Goal: Navigation & Orientation: Find specific page/section

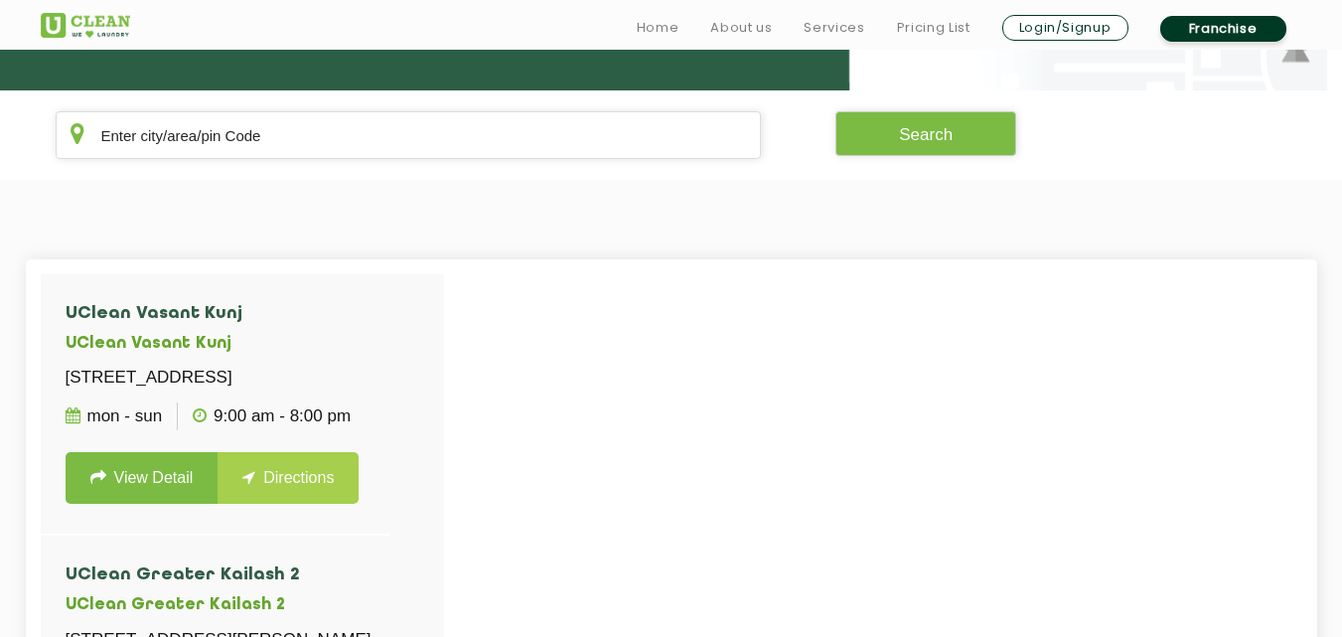
scroll to position [384, 0]
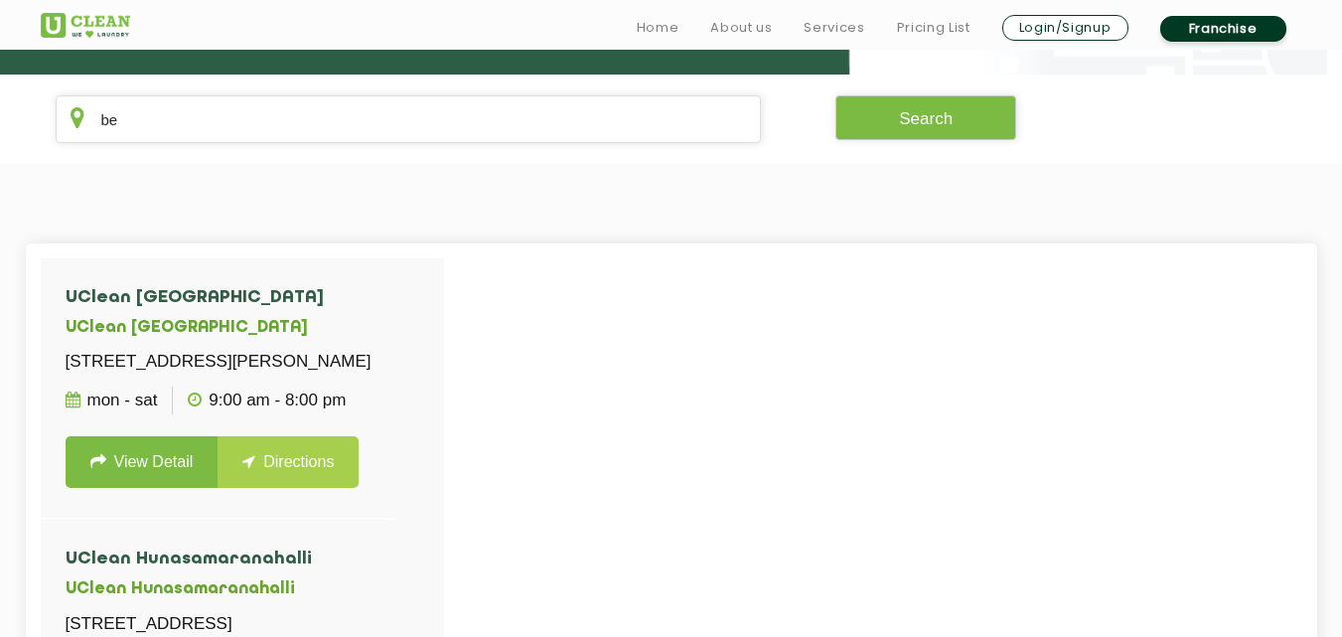
type input "b"
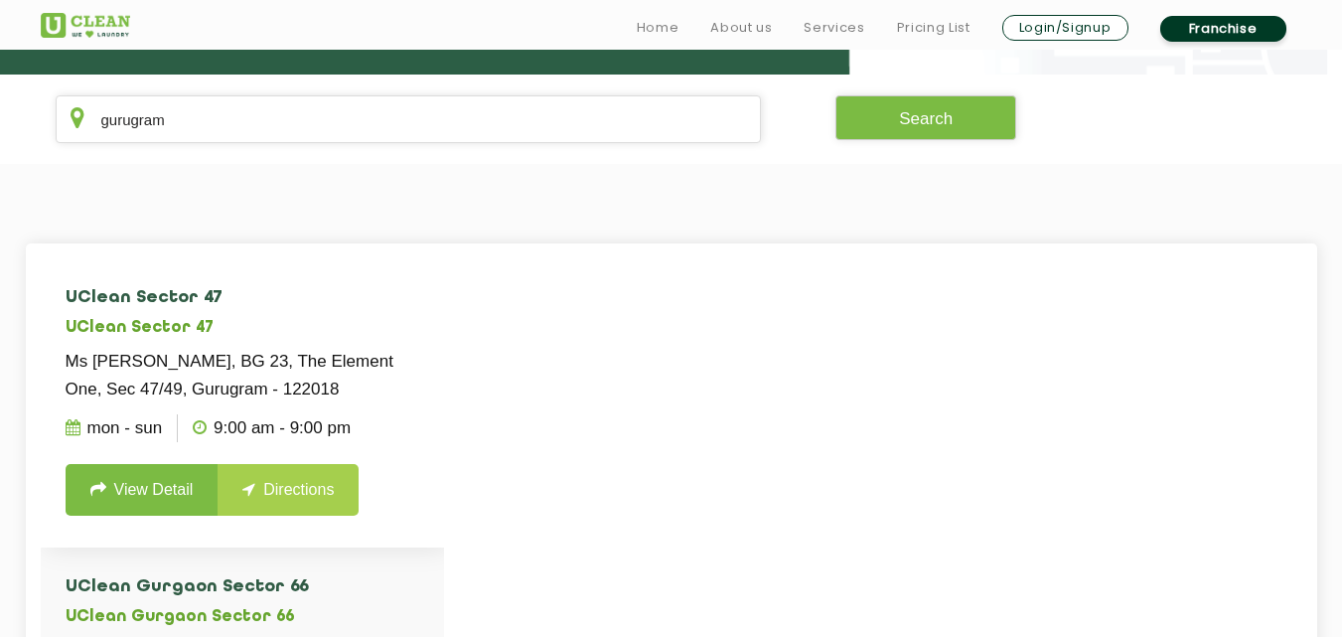
click at [306, 301] on h4 "UClean Sector 47" at bounding box center [243, 298] width 354 height 20
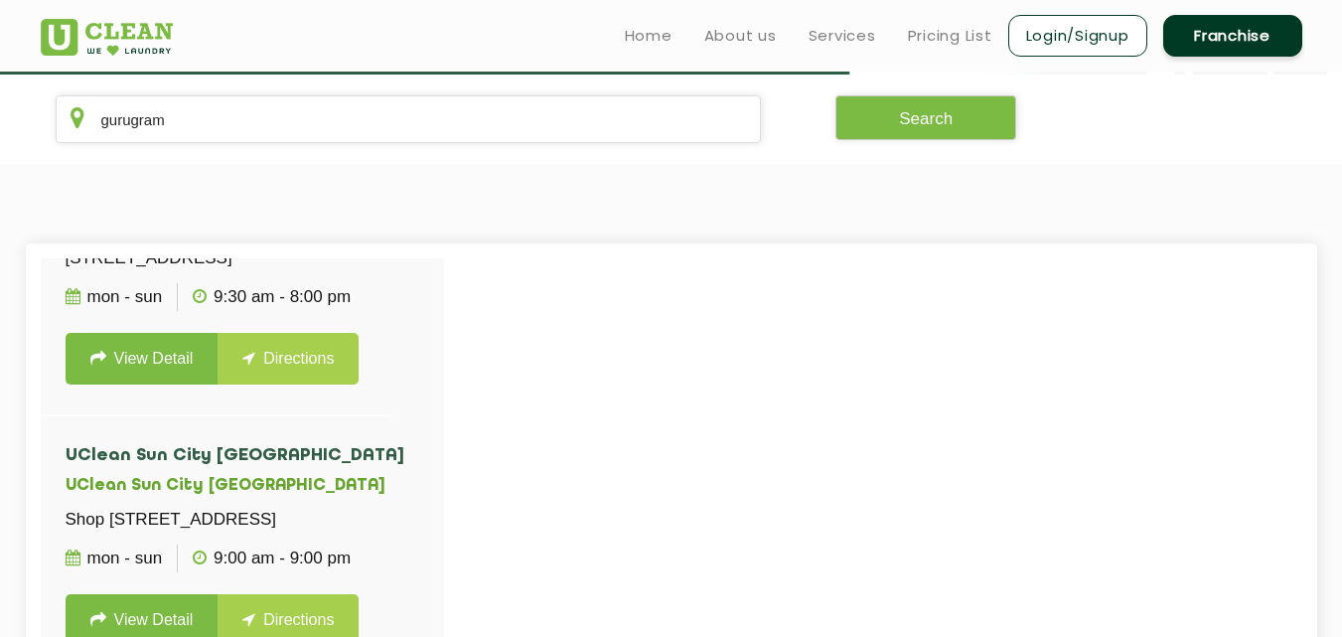
scroll to position [0, 0]
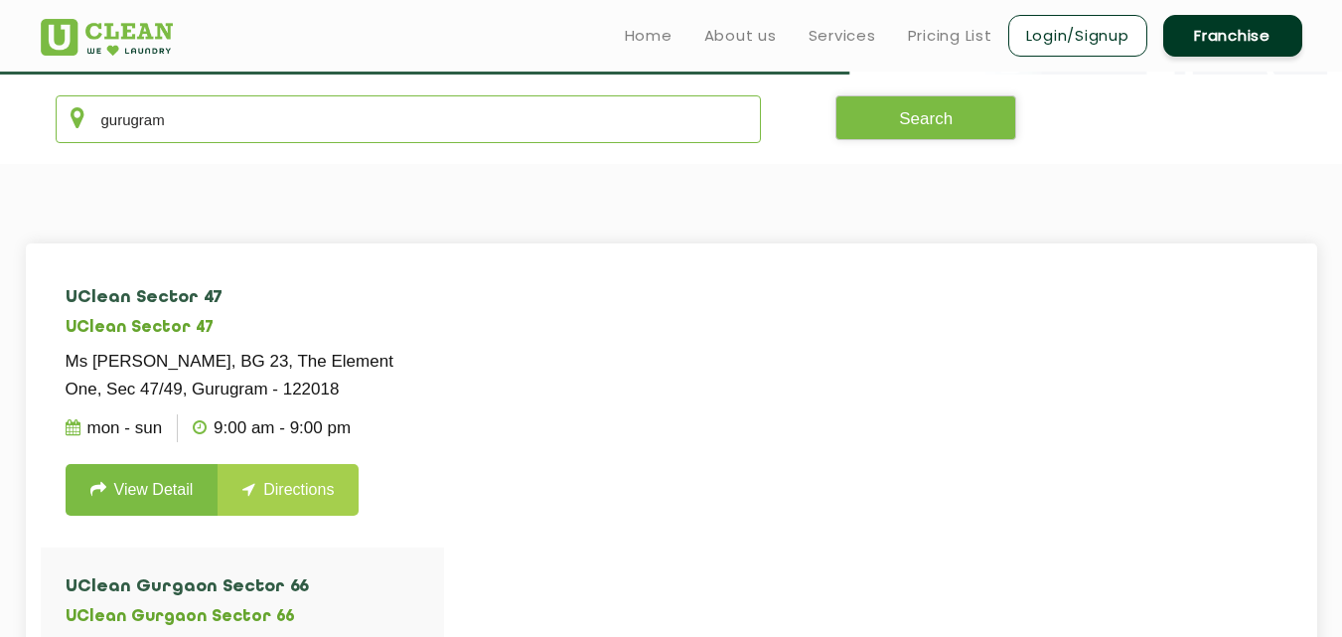
click at [382, 140] on input "gurugram" at bounding box center [409, 119] width 706 height 48
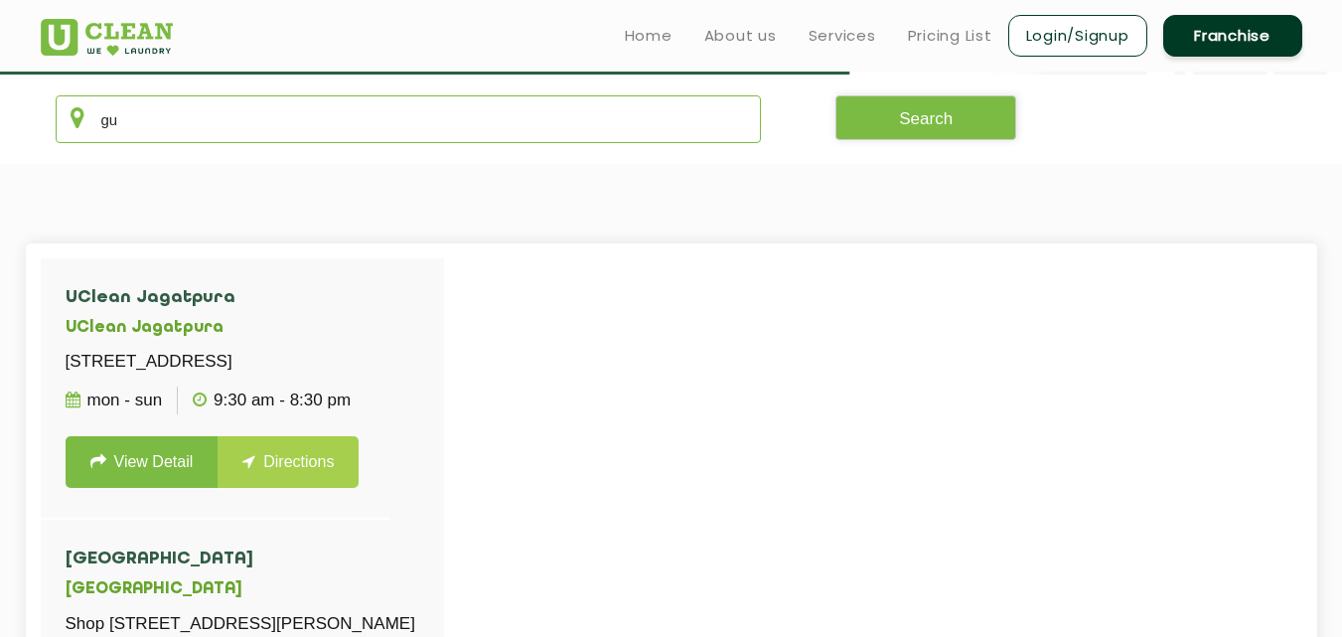
type input "g"
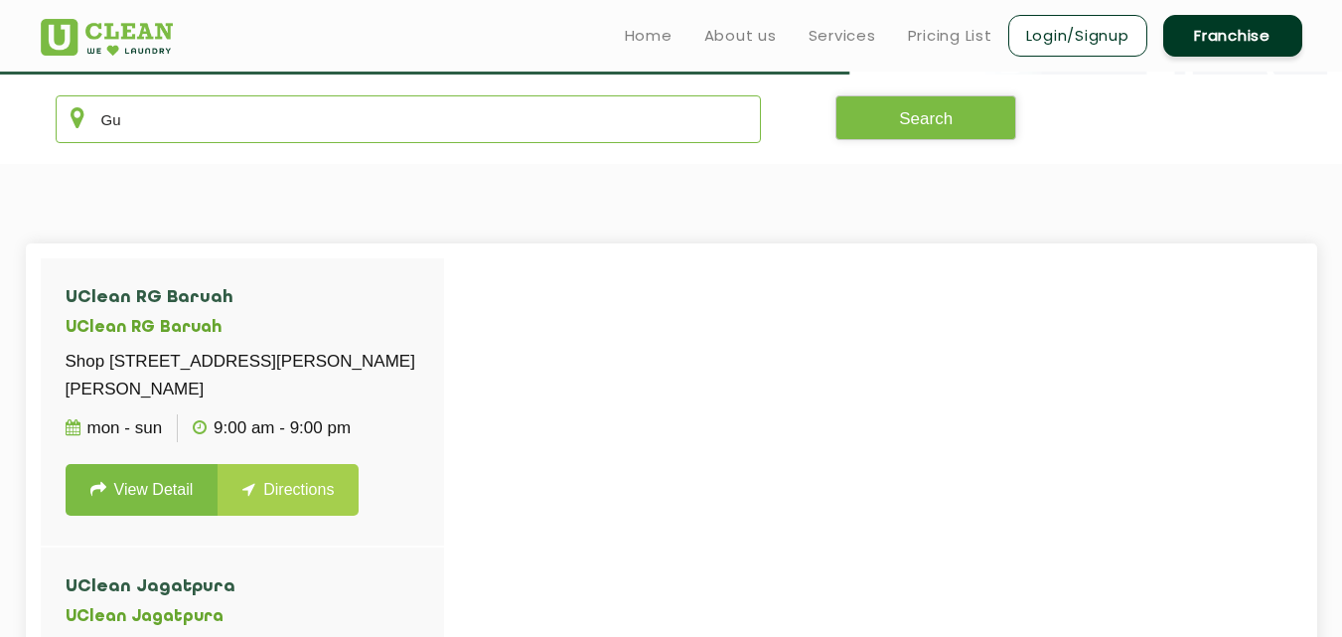
type input "G"
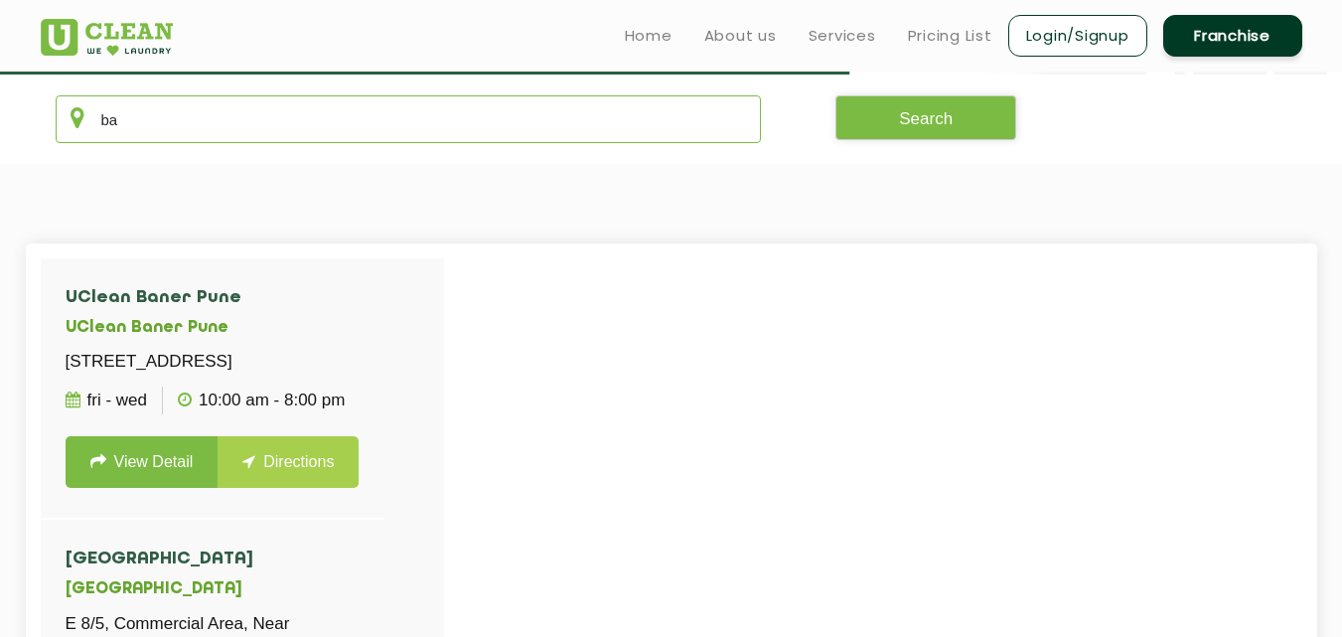
type input "b"
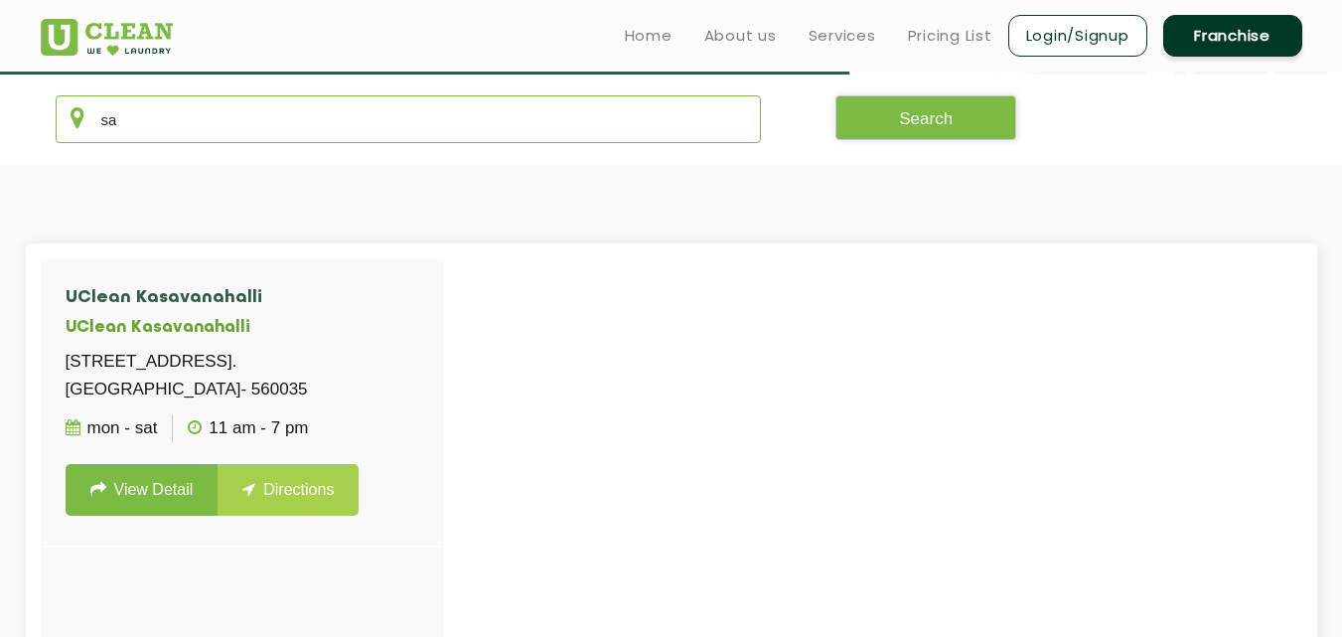
type input "s"
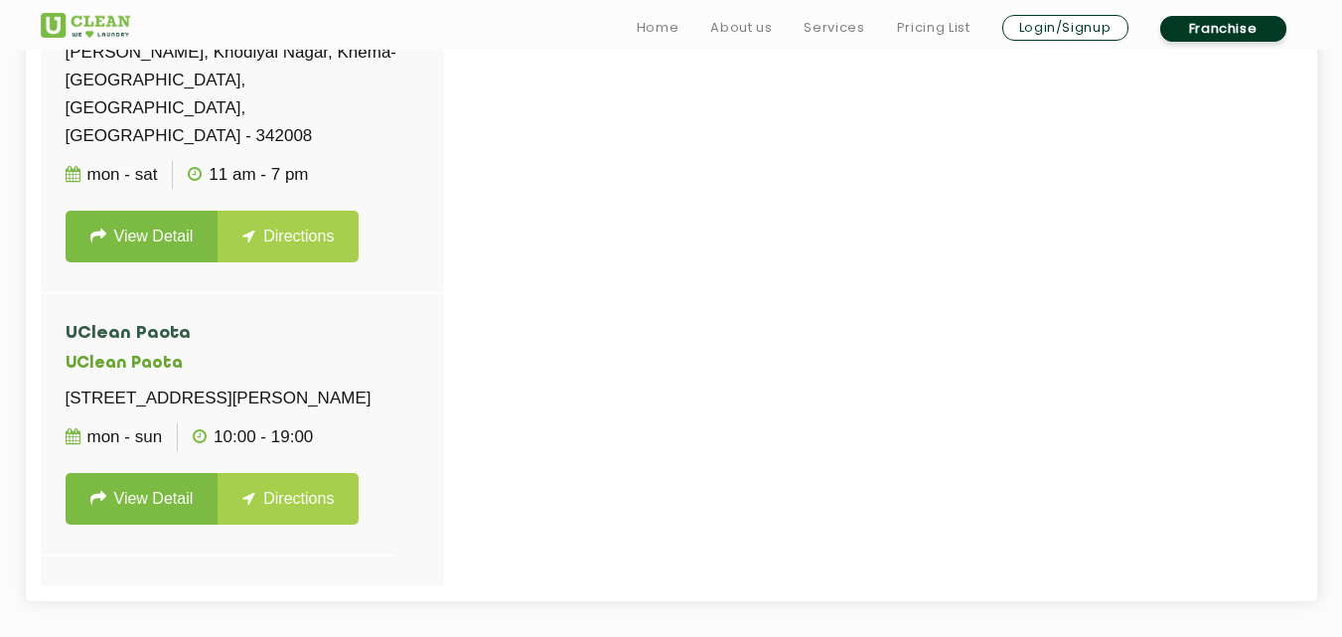
scroll to position [748, 0]
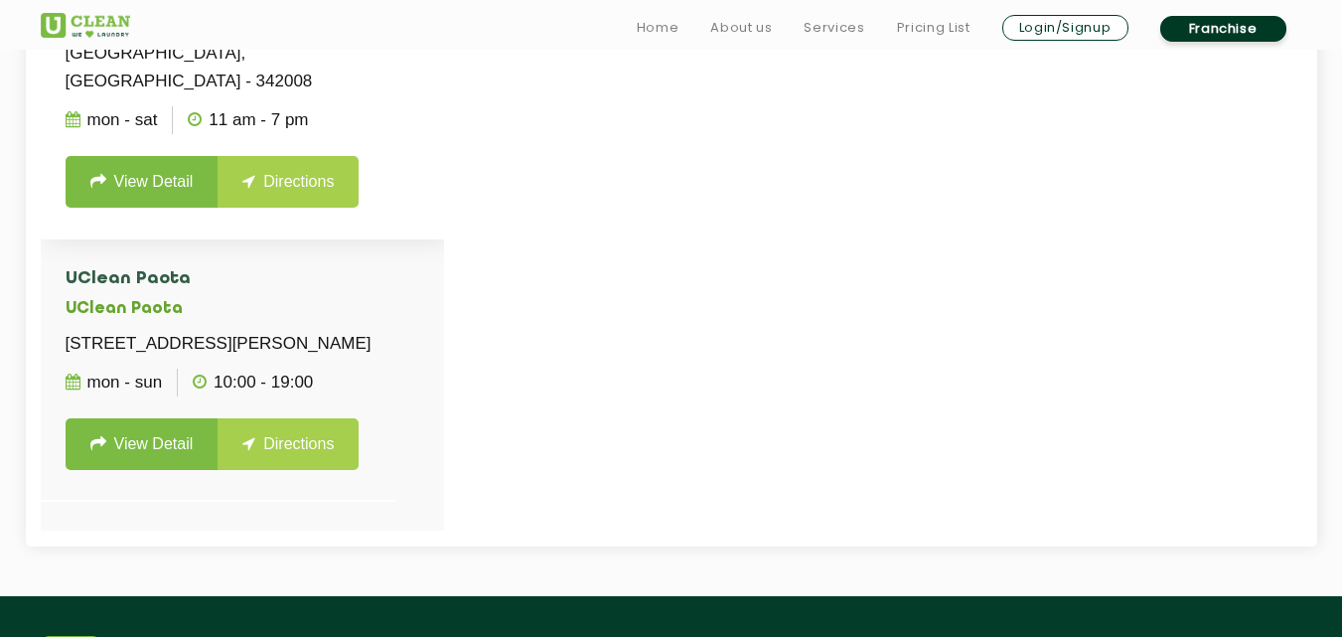
click at [353, 200] on li "UClean Adarsh Nagar UClean Adarsh Nagar [PERSON_NAME], [GEOGRAPHIC_DATA], Khema…" at bounding box center [242, 67] width 403 height 345
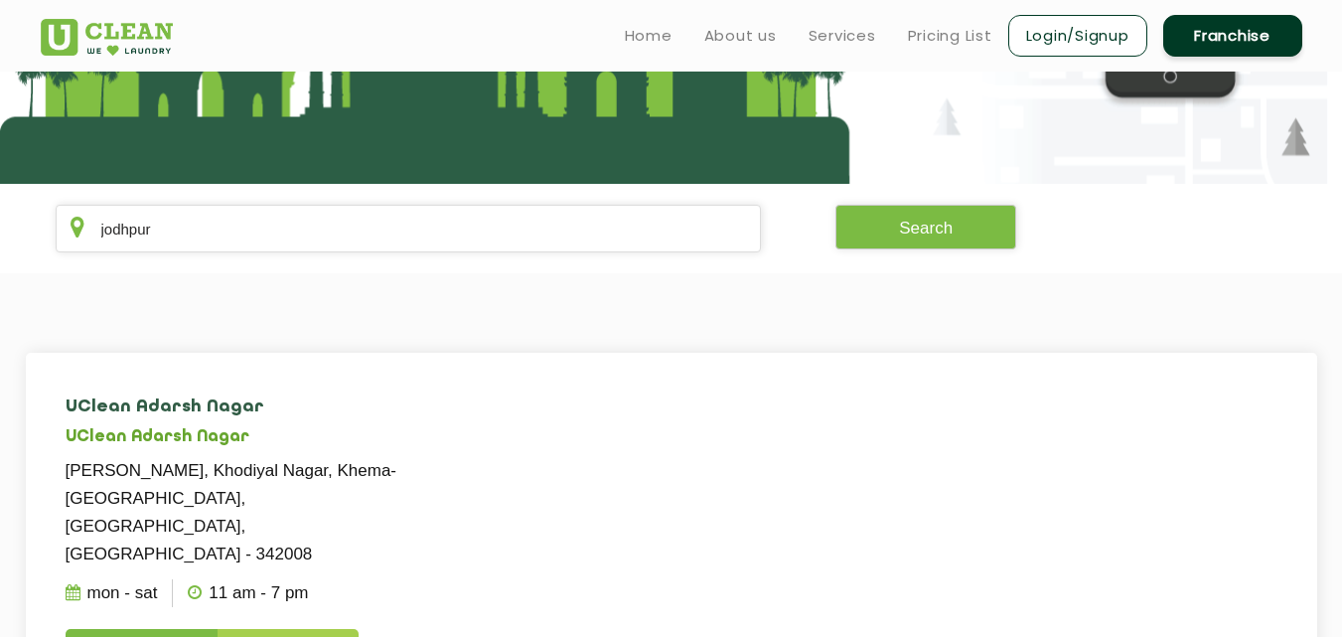
scroll to position [258, 0]
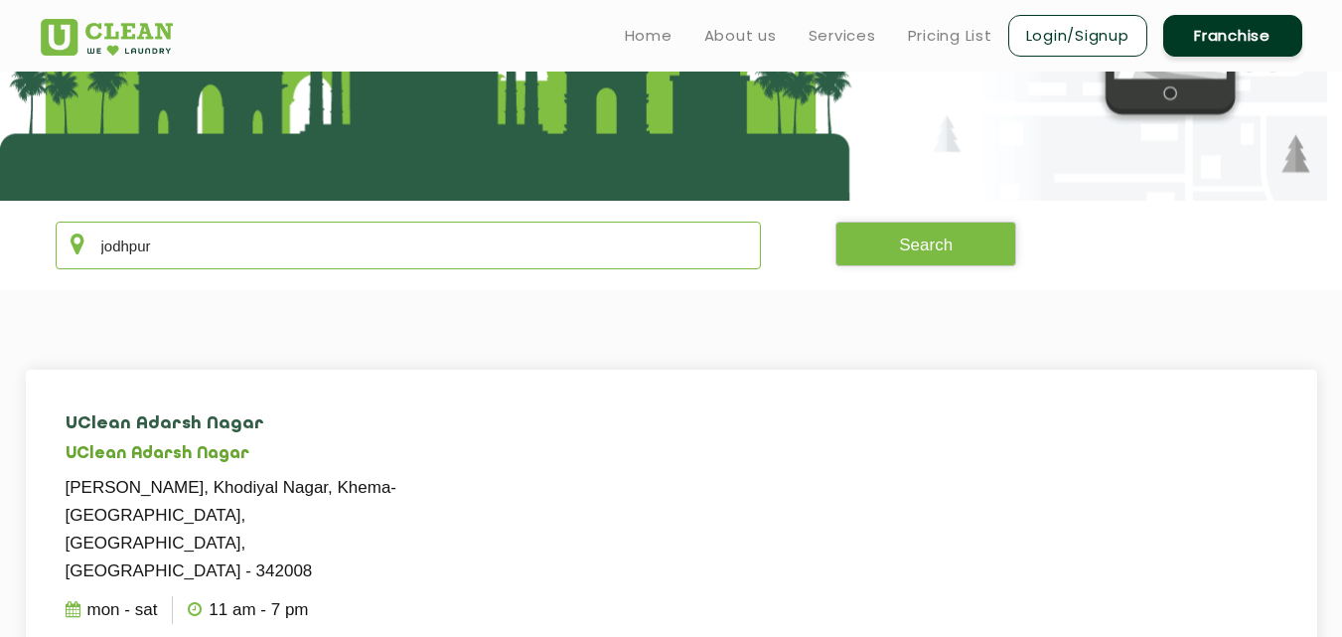
click at [192, 232] on input "jodhpur" at bounding box center [409, 246] width 706 height 48
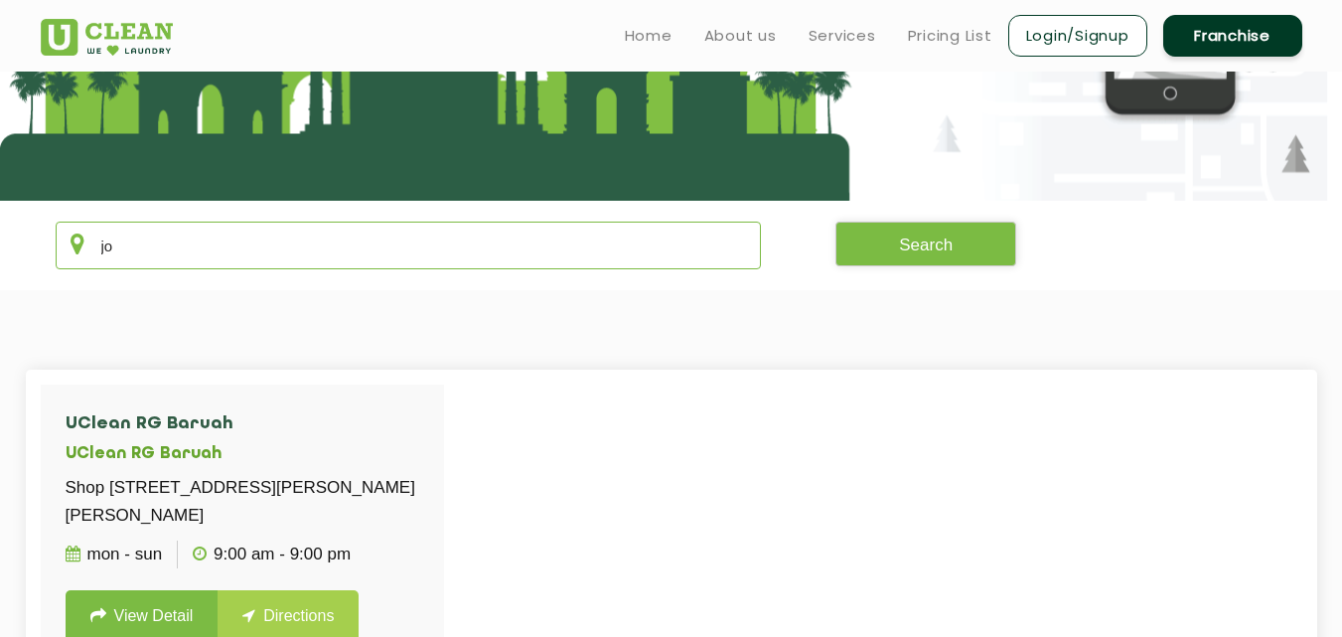
type input "j"
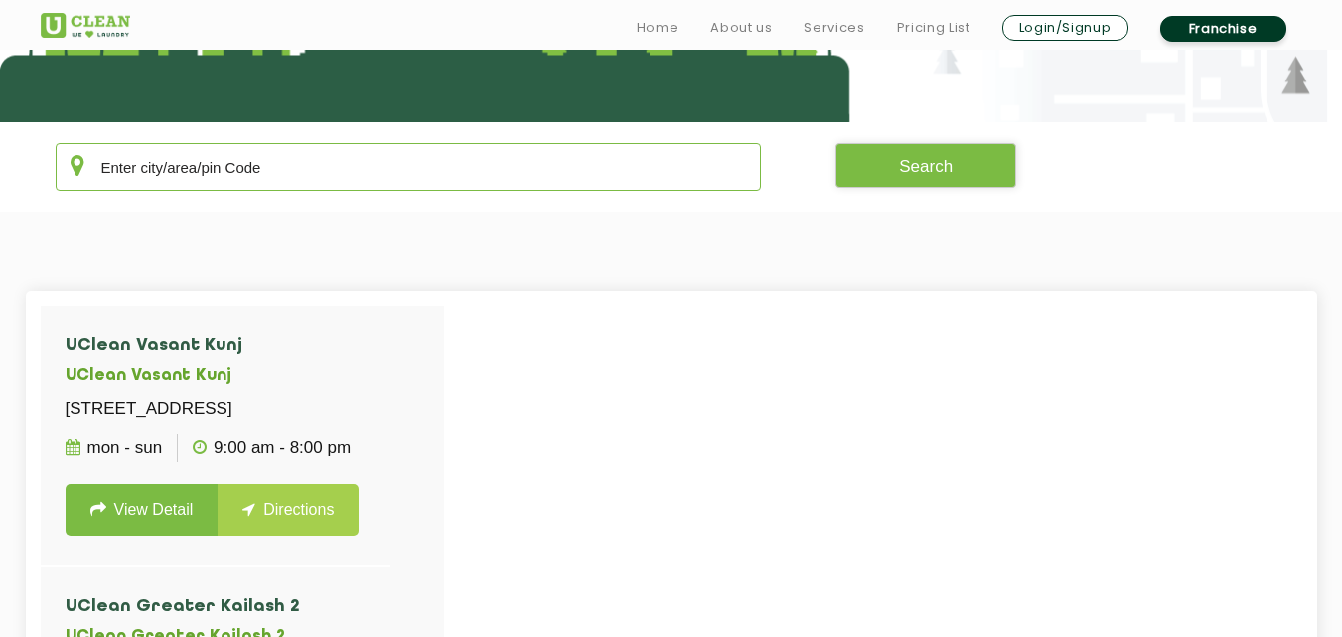
scroll to position [338, 0]
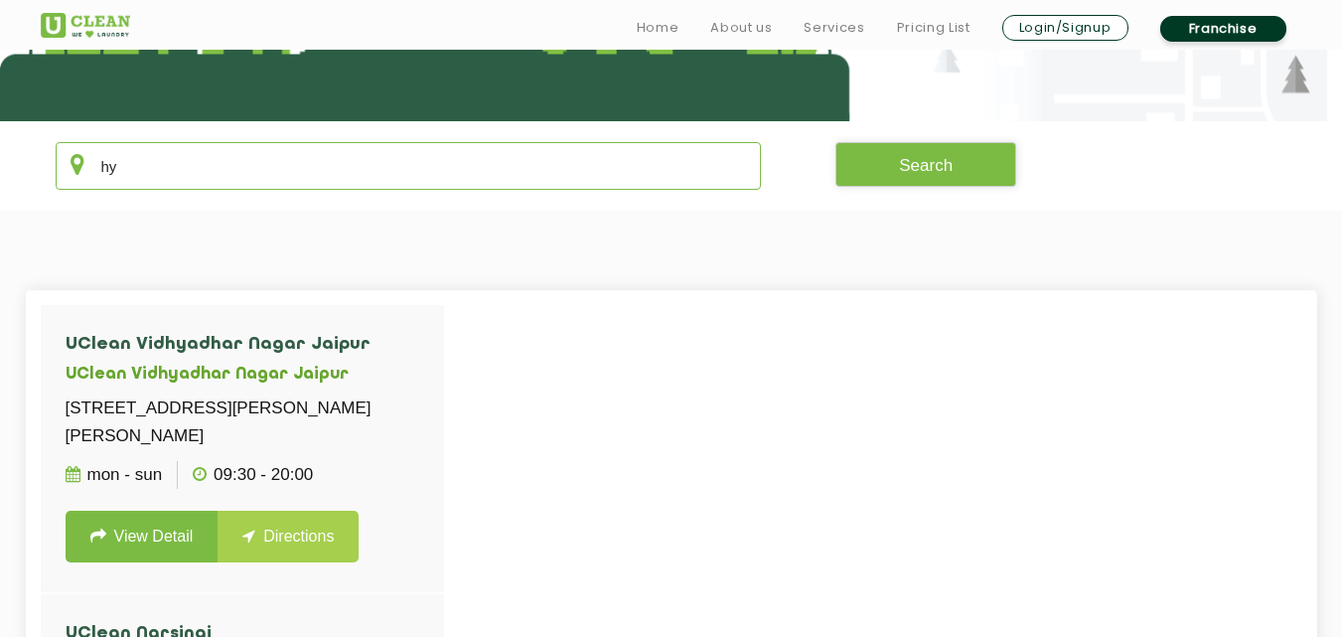
type input "h"
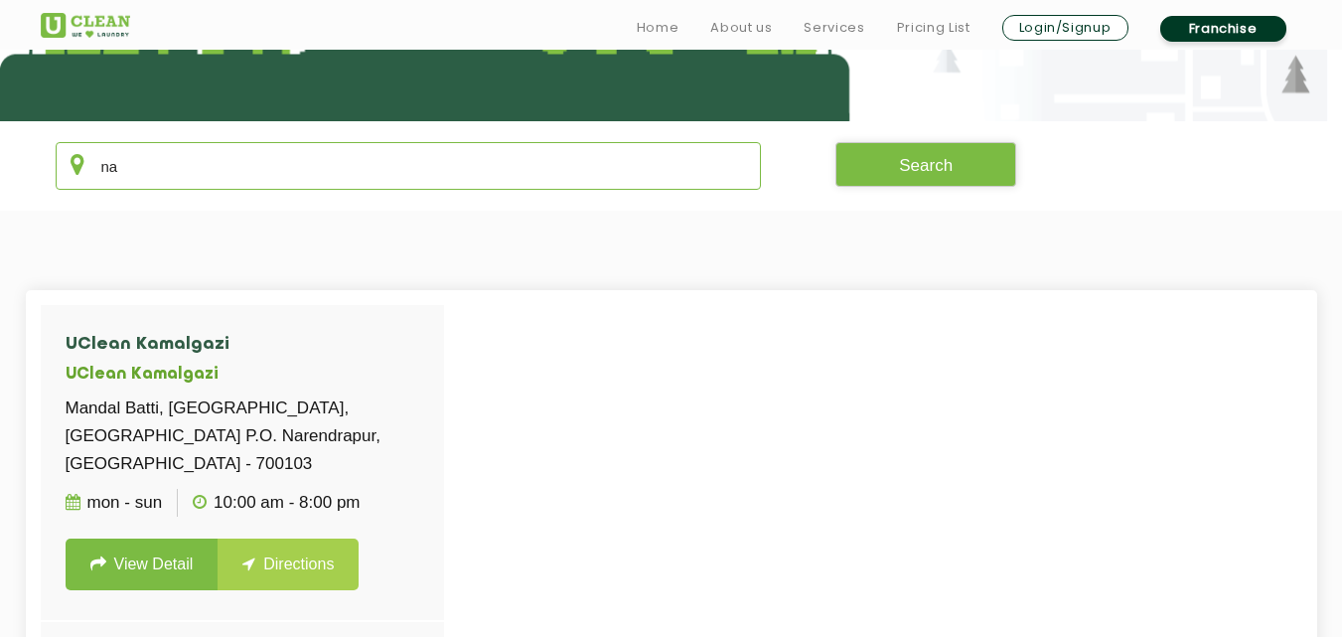
type input "n"
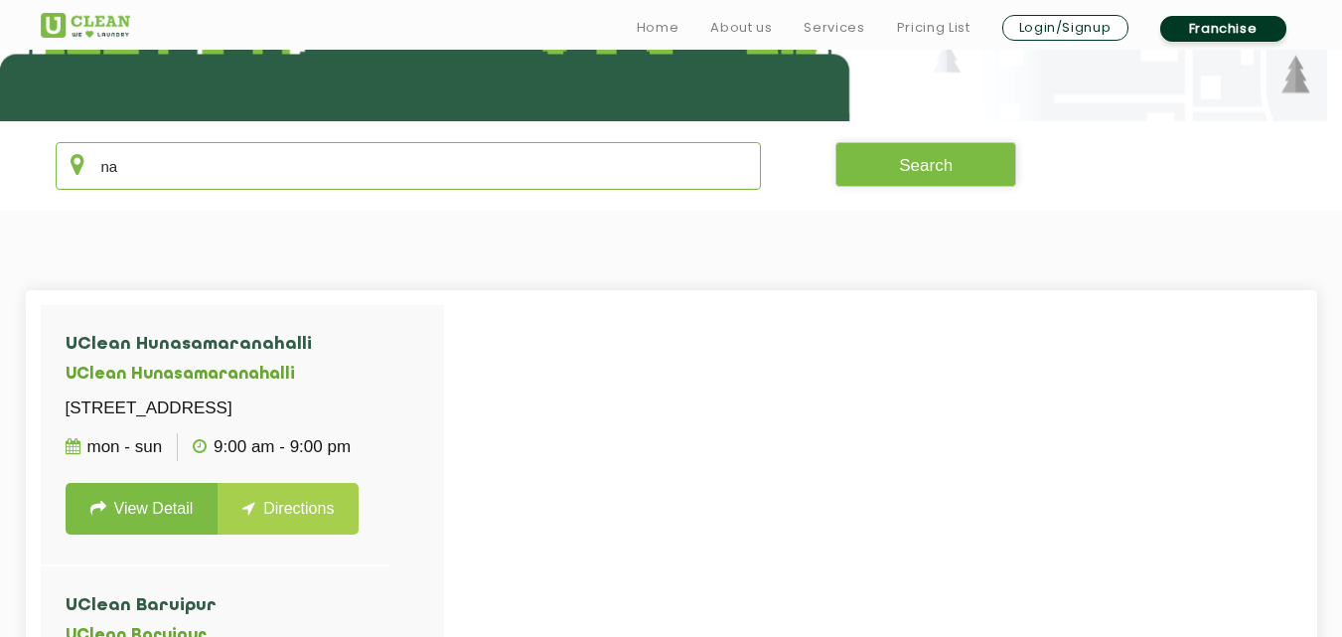
type input "n"
type input "k"
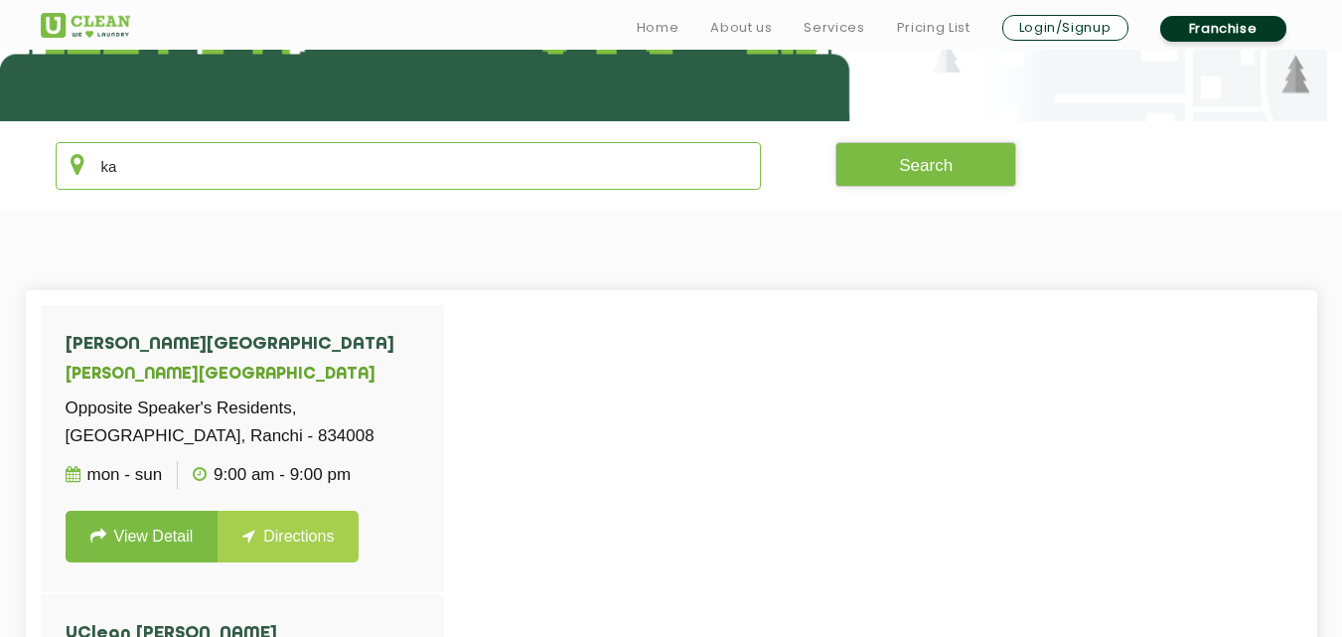
type input "k"
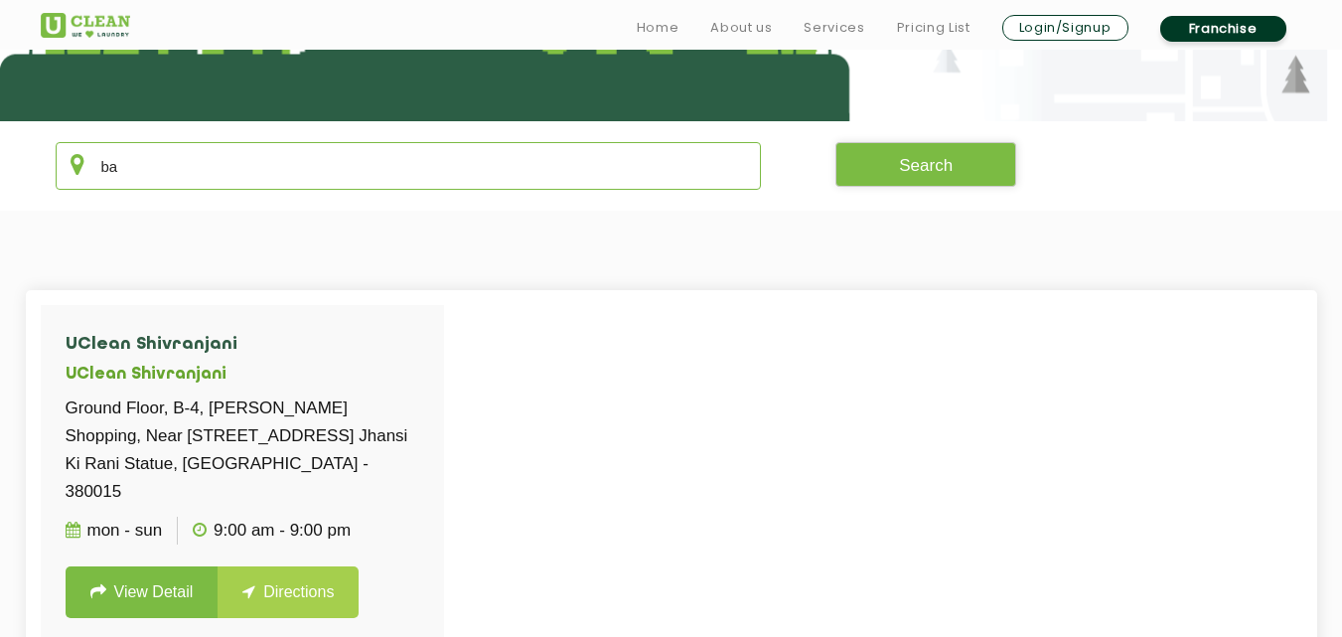
type input "b"
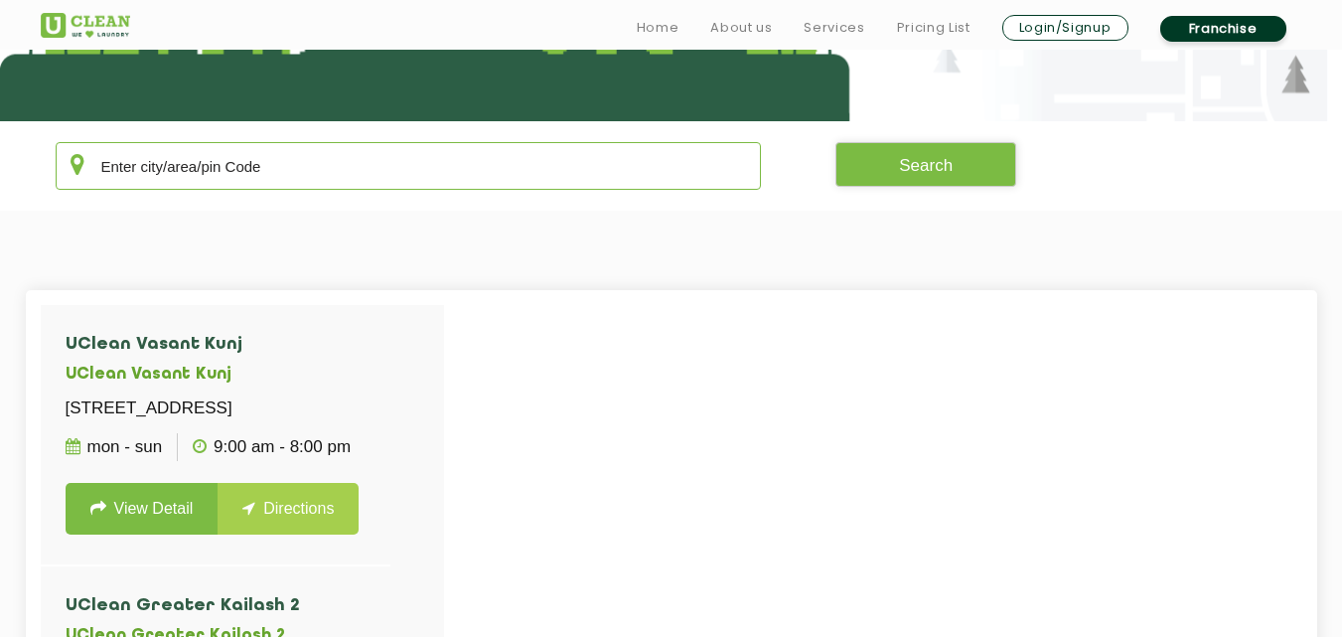
type input "o"
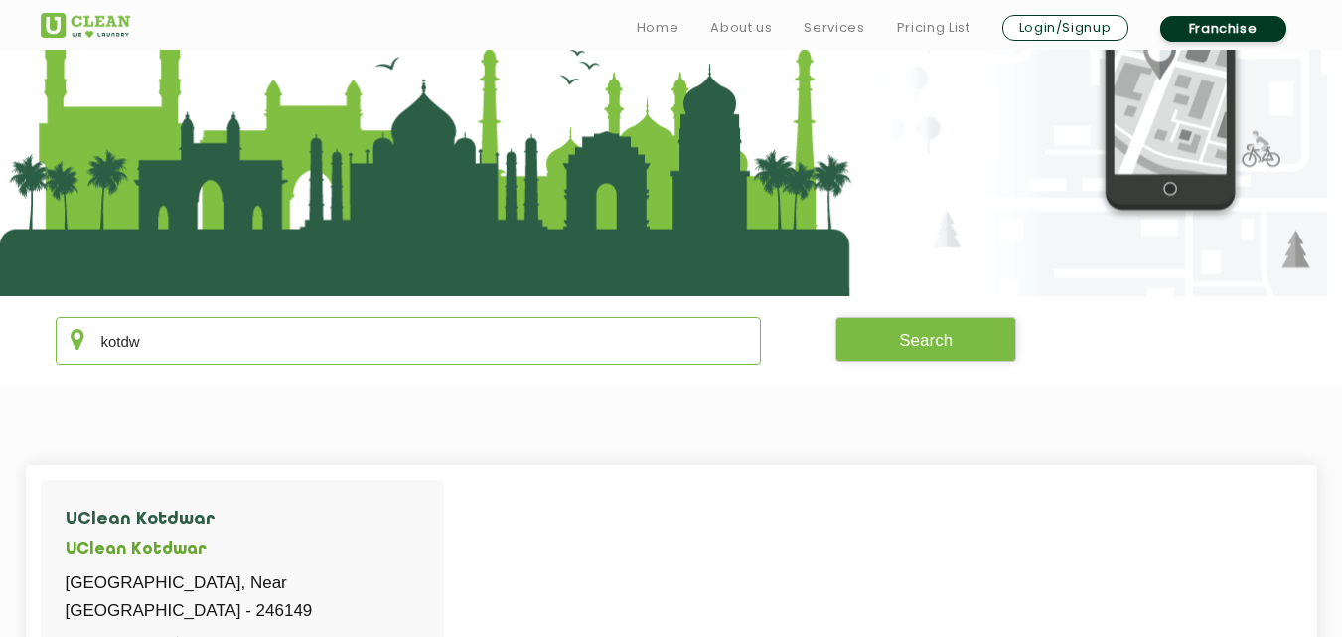
scroll to position [179, 0]
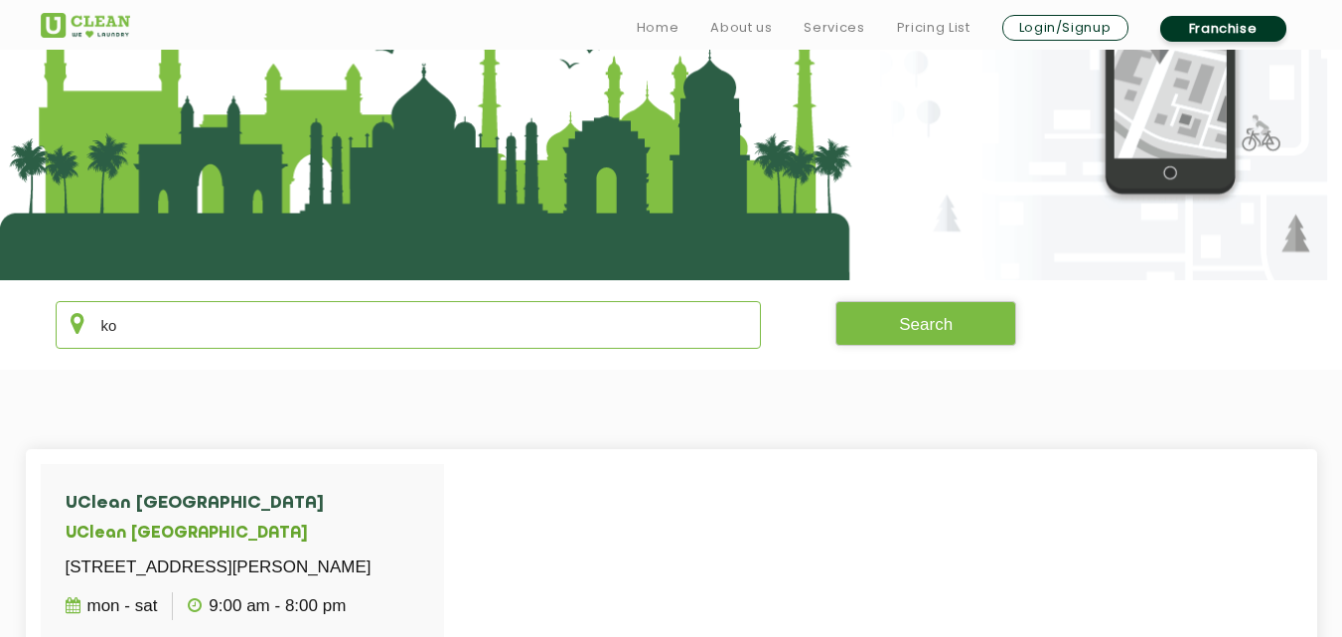
type input "k"
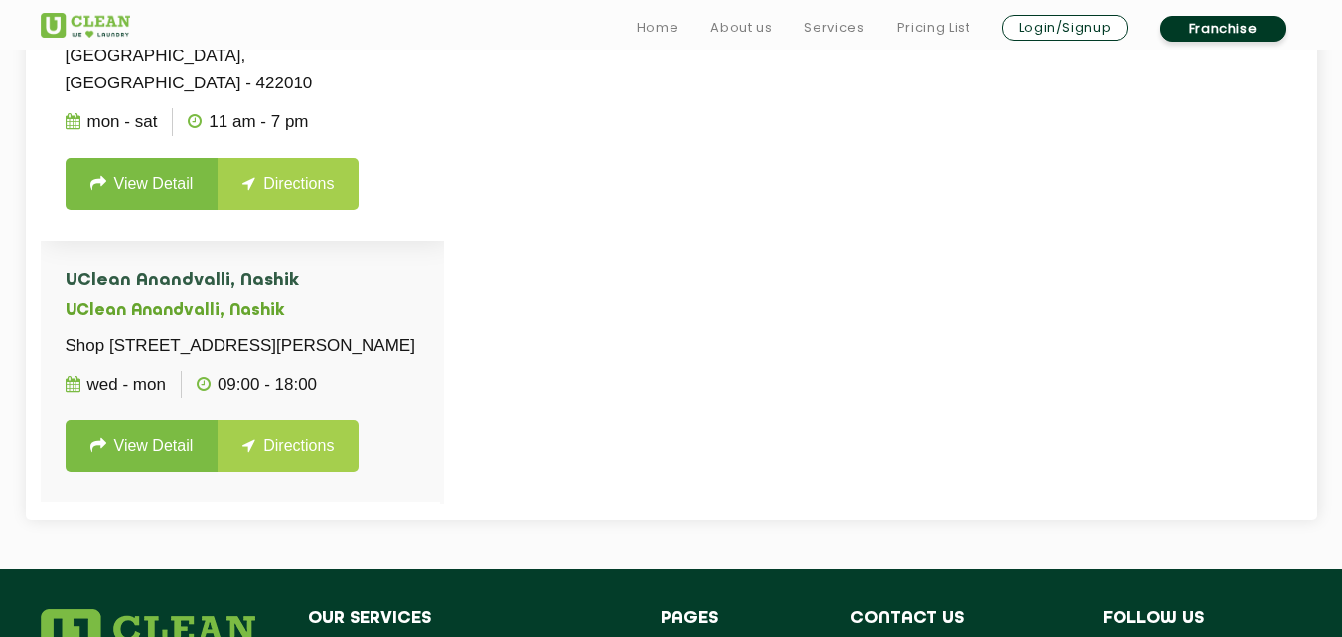
scroll to position [782, 0]
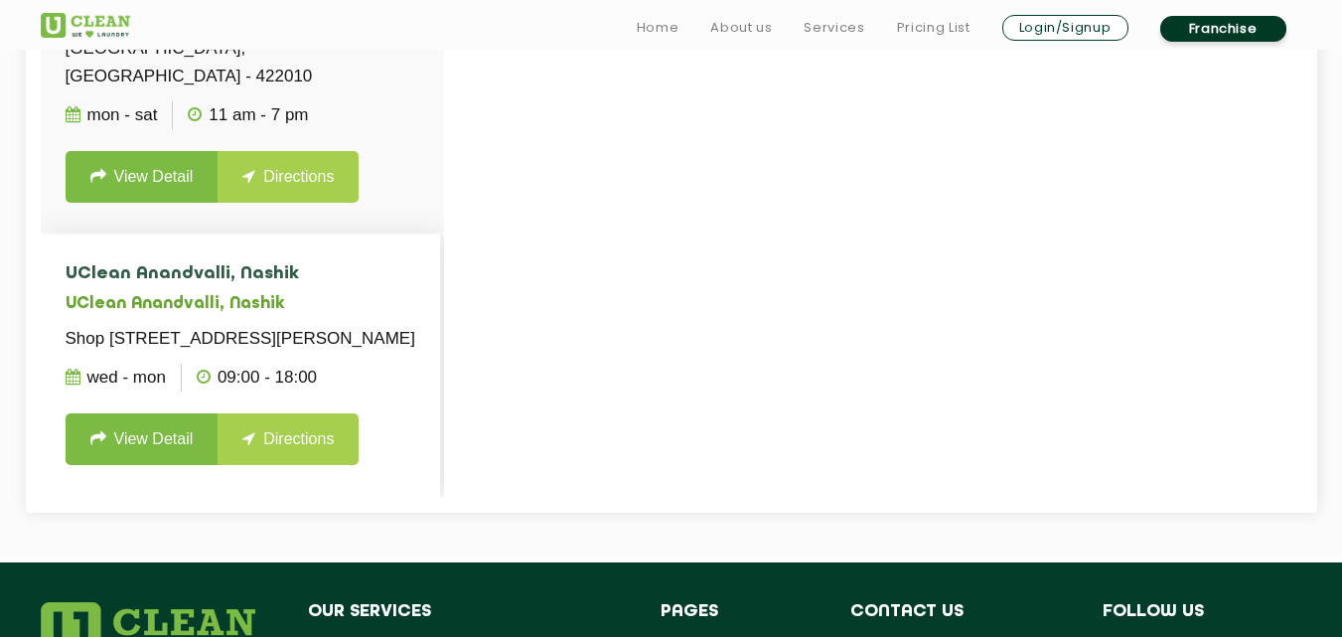
click at [400, 295] on h5 "UClean Anandvalli, Nashik" at bounding box center [241, 304] width 350 height 19
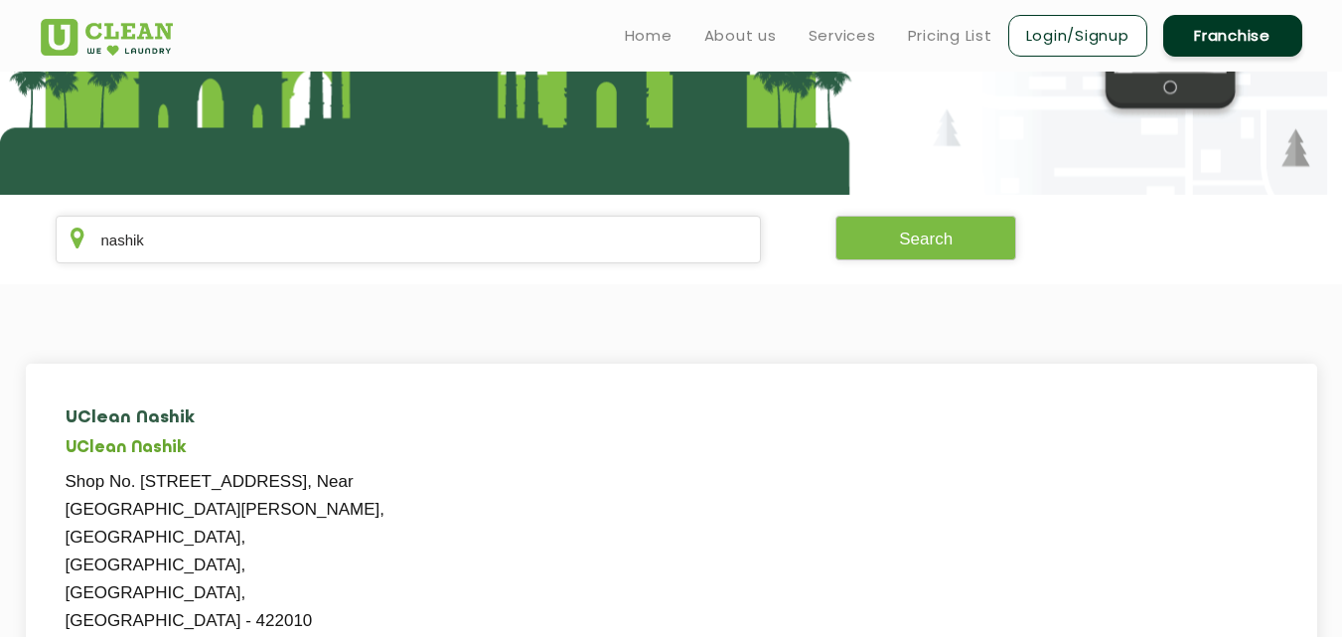
scroll to position [258, 0]
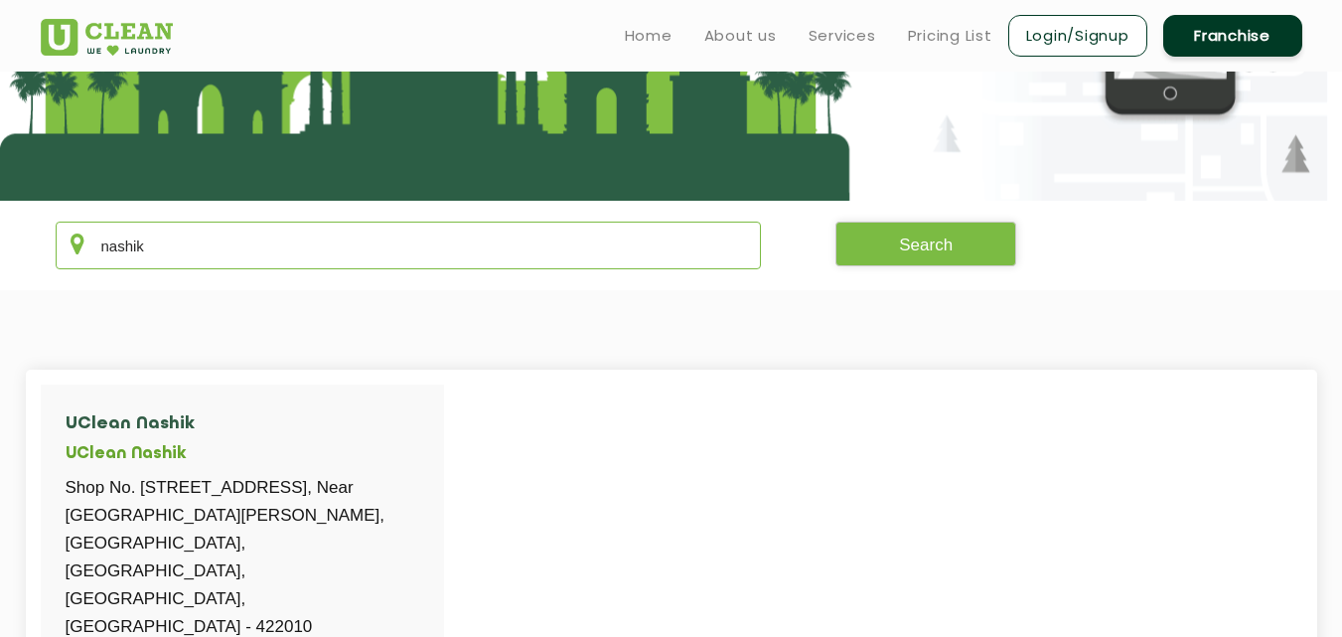
click at [326, 243] on input "nashik" at bounding box center [409, 246] width 706 height 48
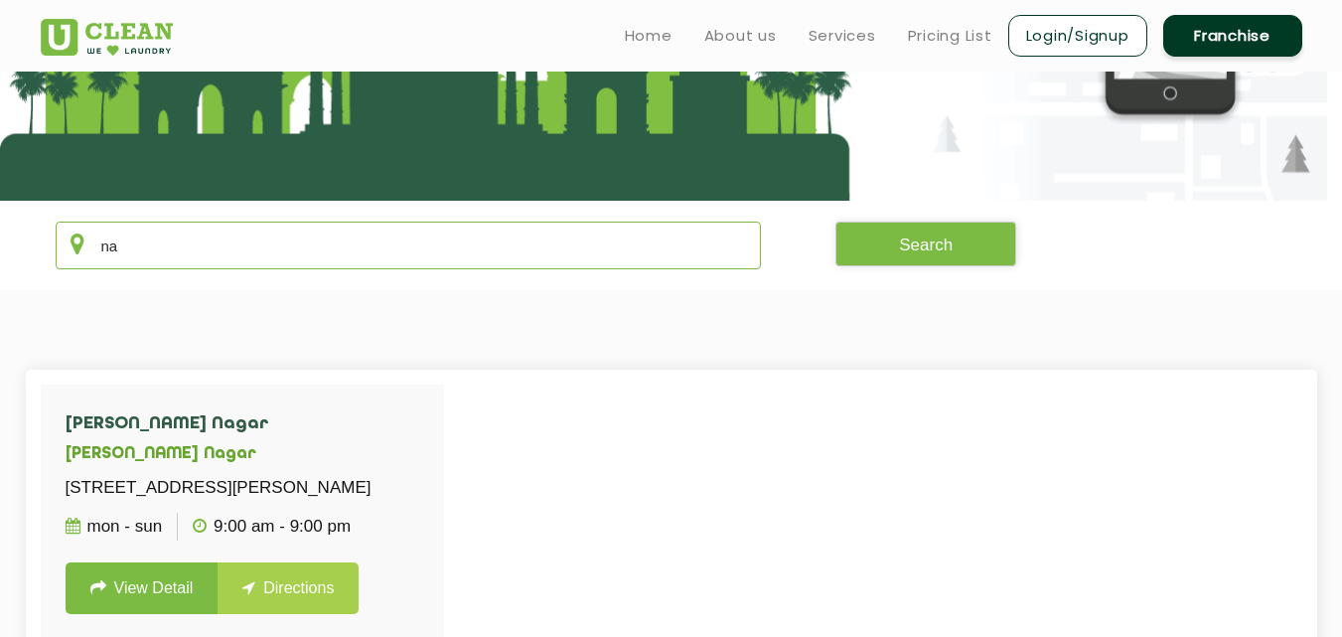
type input "n"
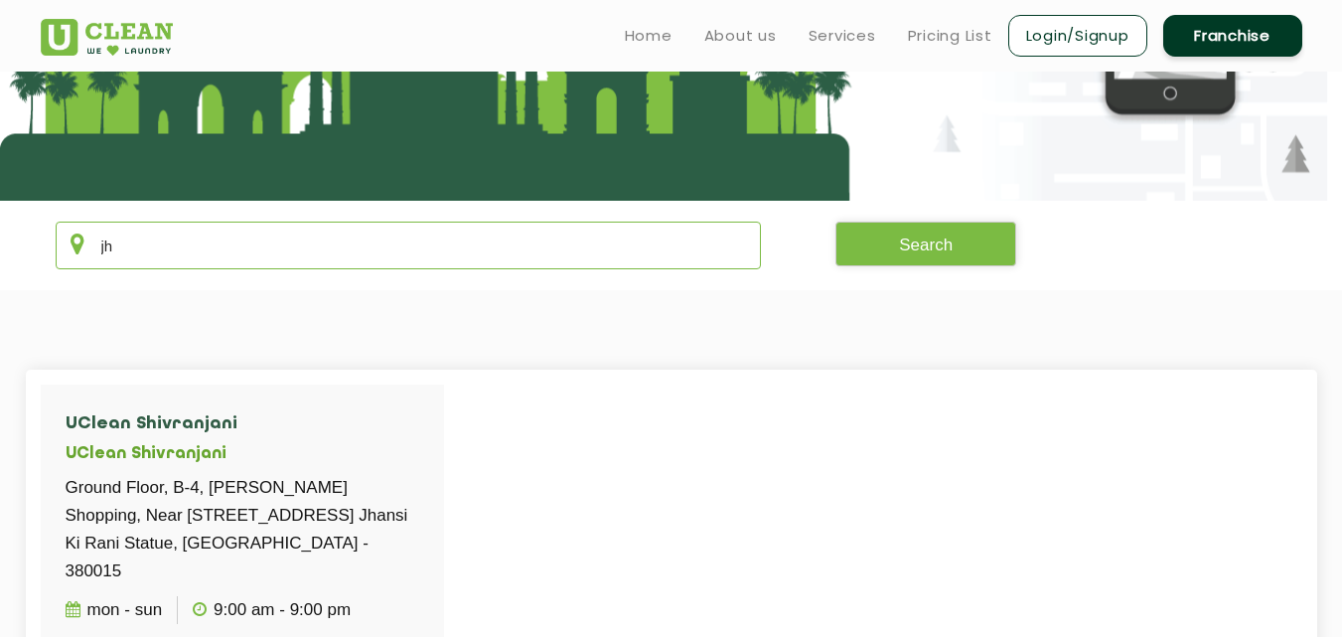
type input "j"
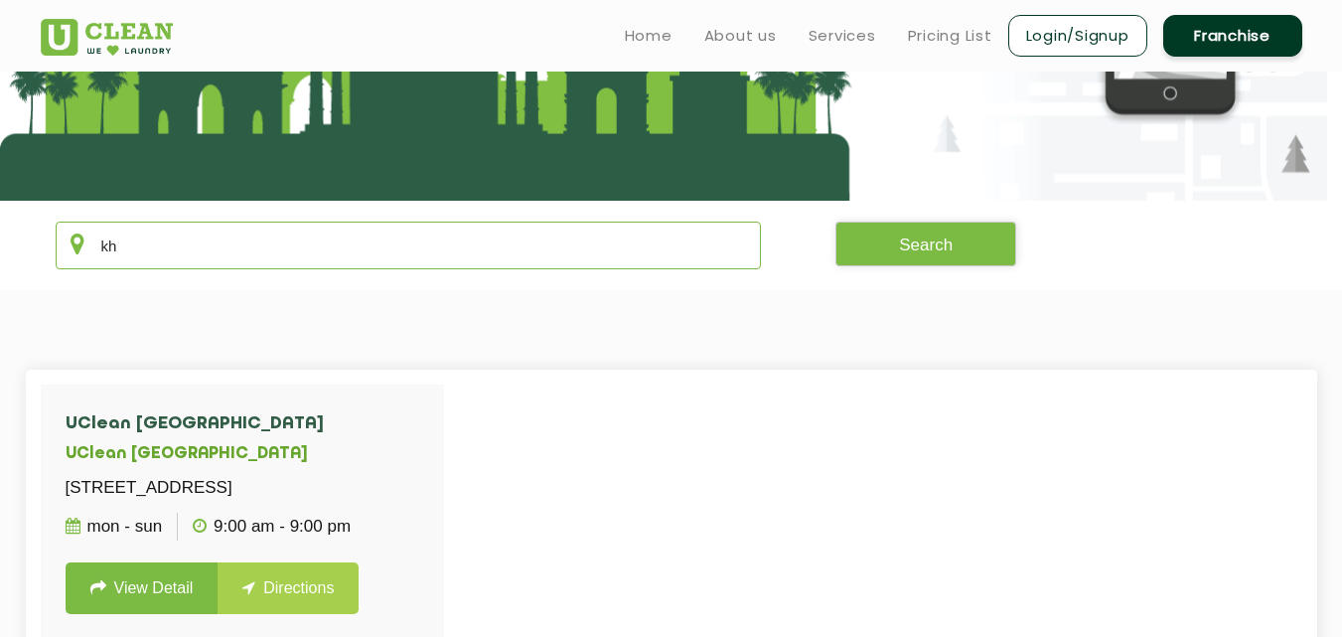
type input "k"
type input "s"
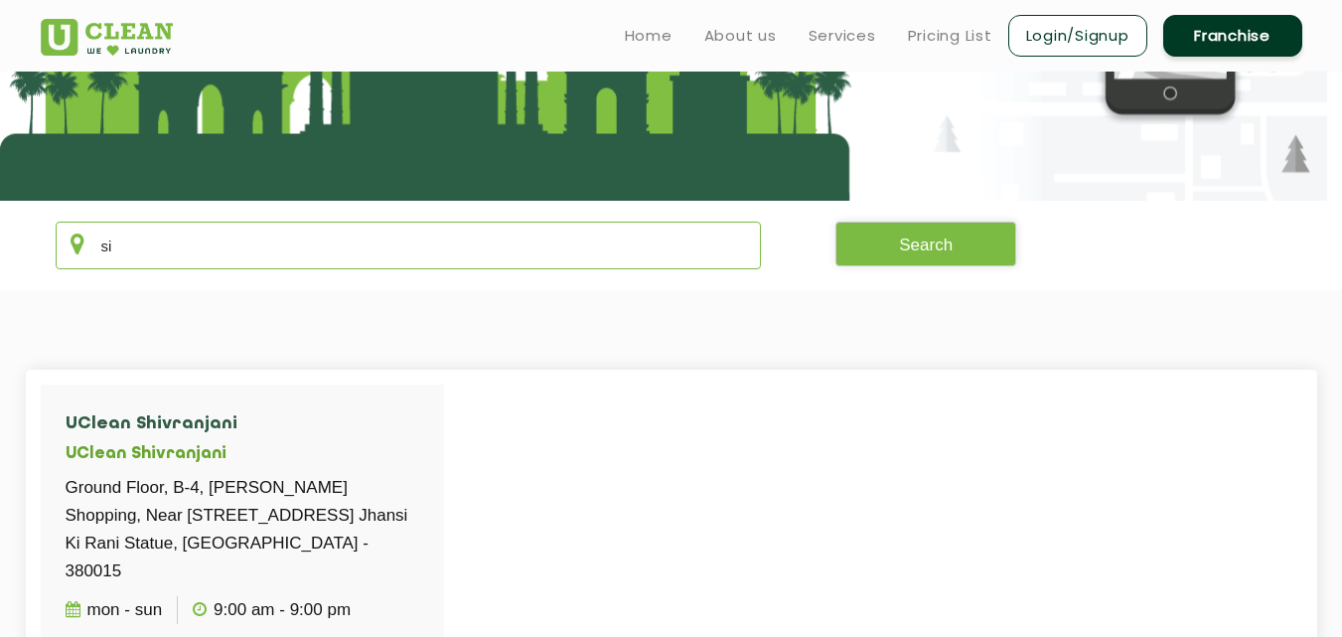
type input "s"
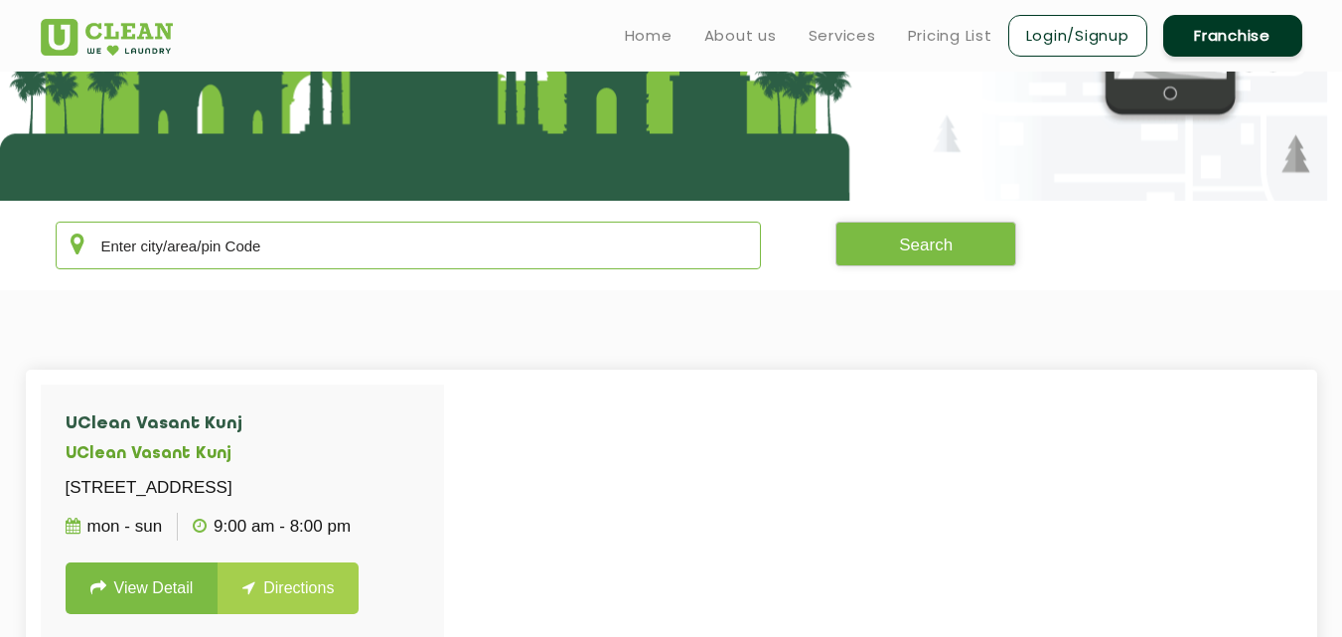
type input "S"
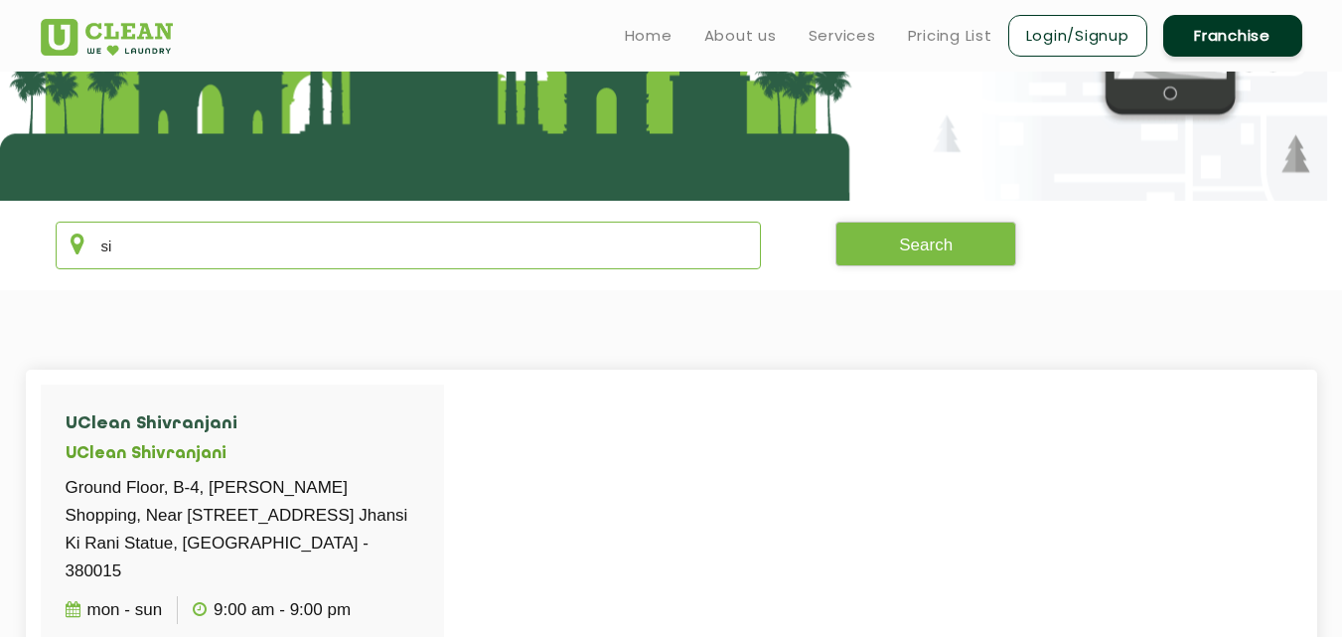
type input "s"
type input "S"
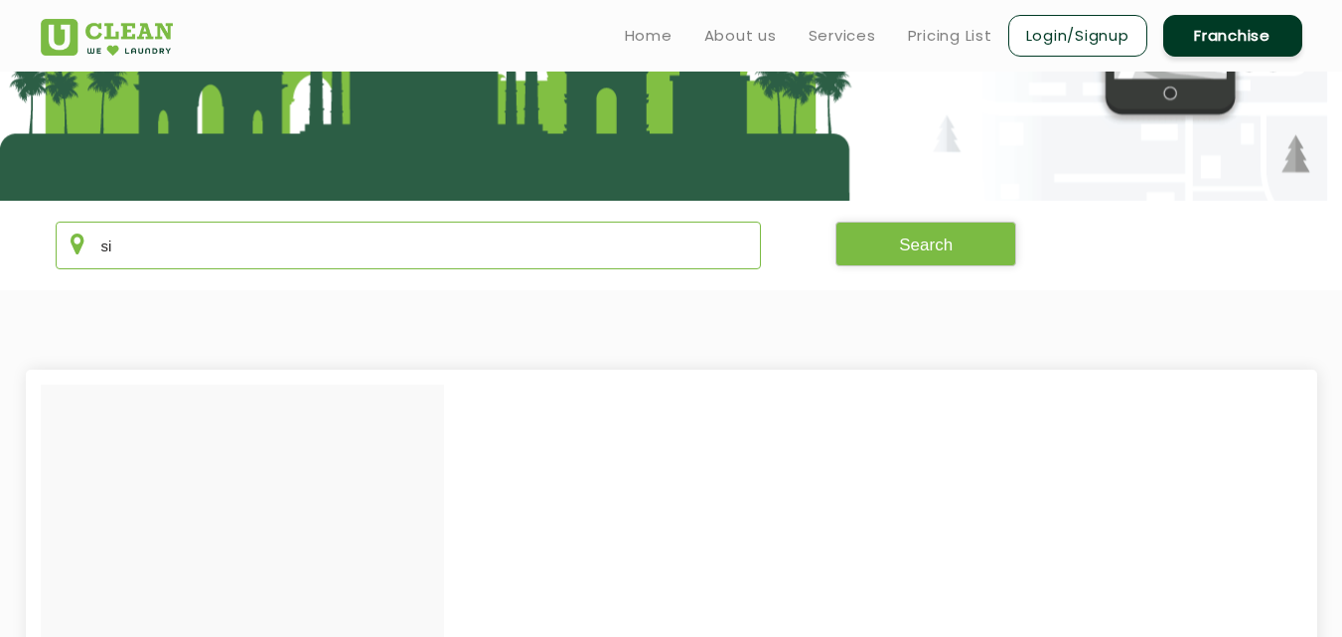
type input "s"
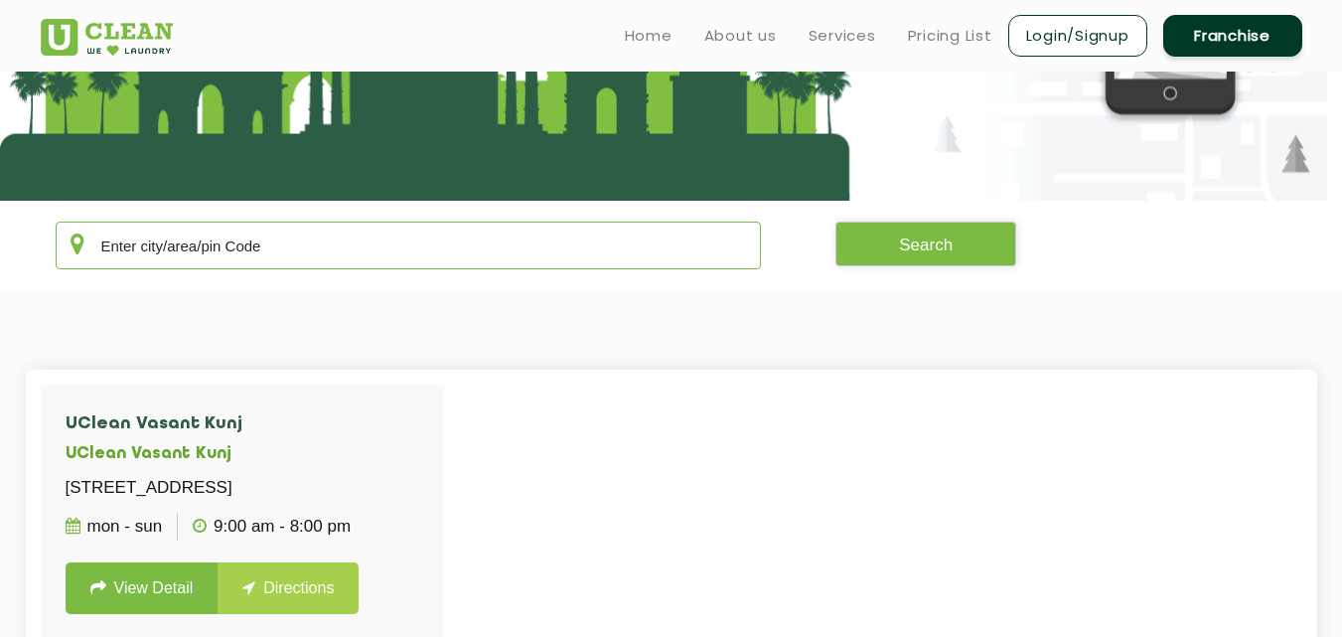
click at [278, 251] on input "text" at bounding box center [409, 246] width 706 height 48
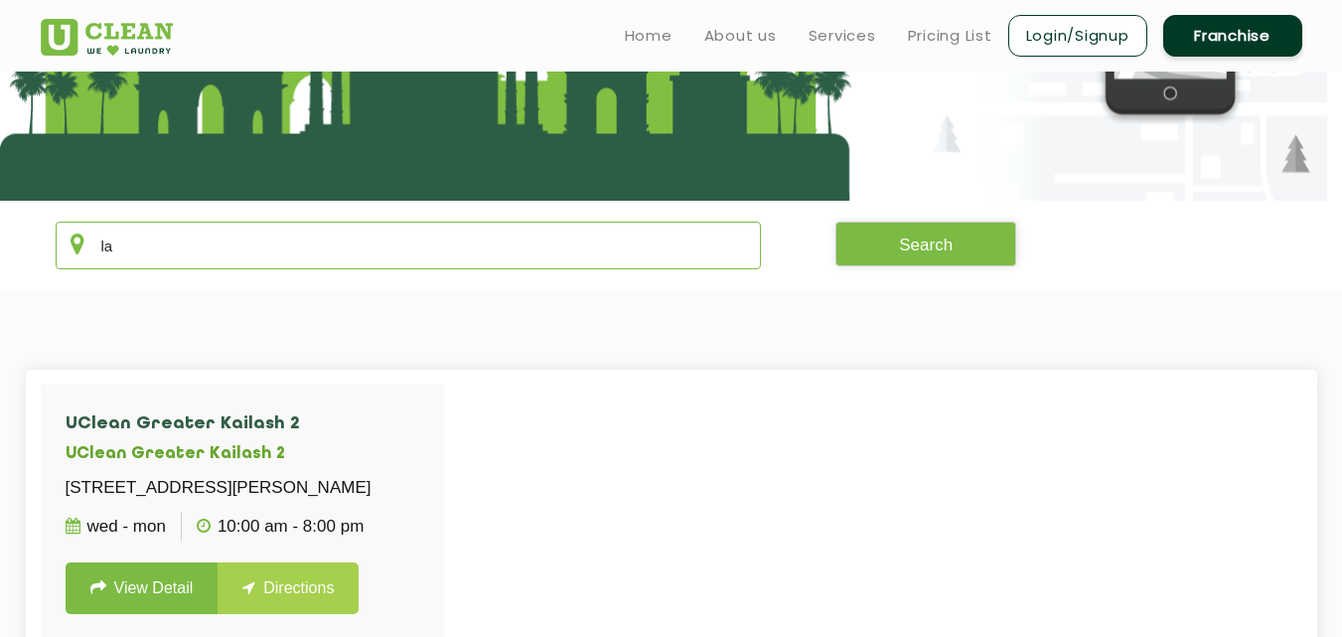
type input "l"
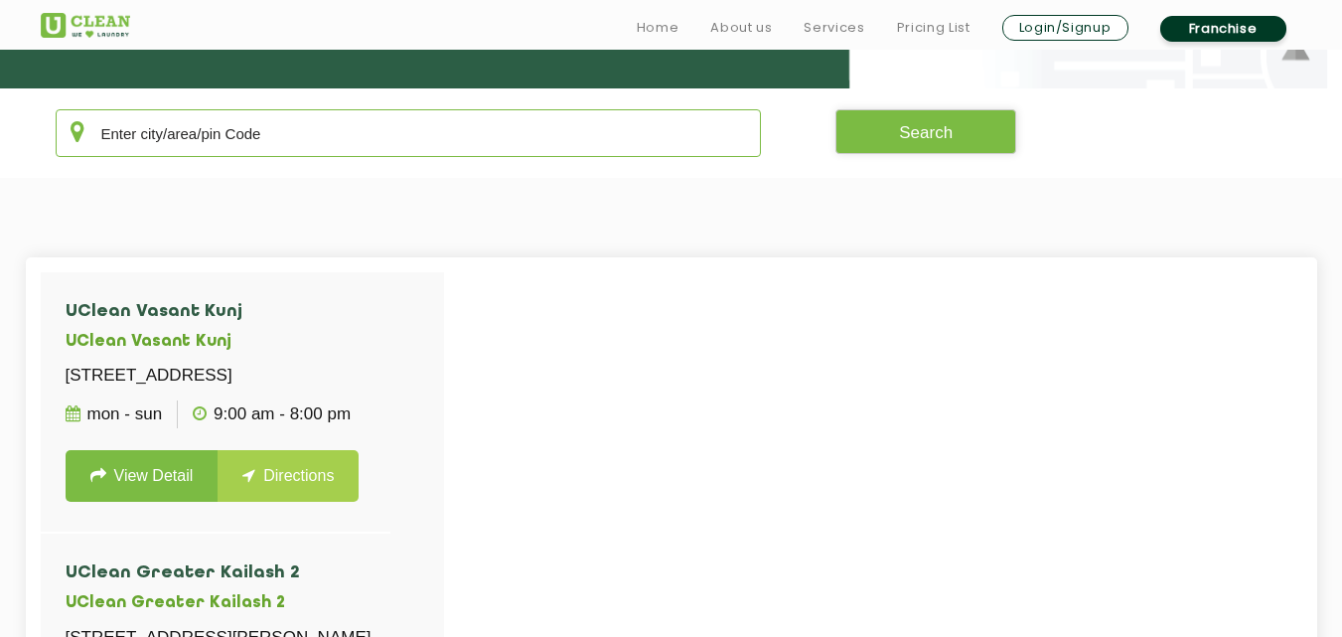
scroll to position [377, 0]
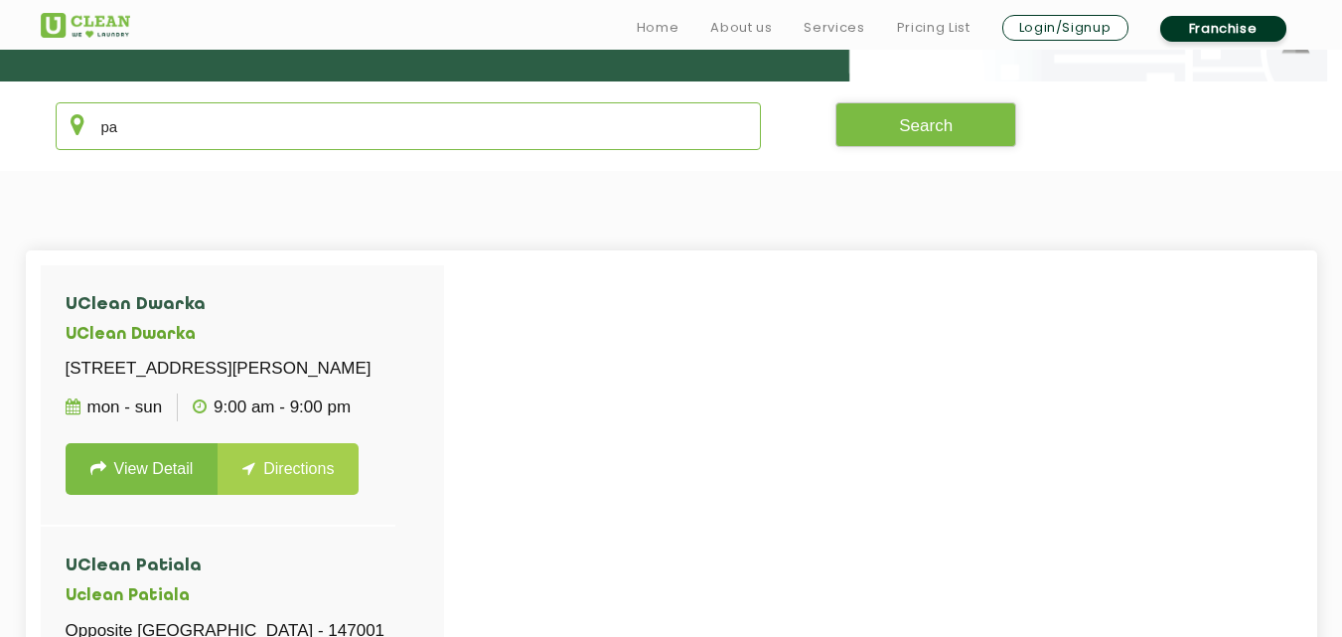
type input "p"
type input "P"
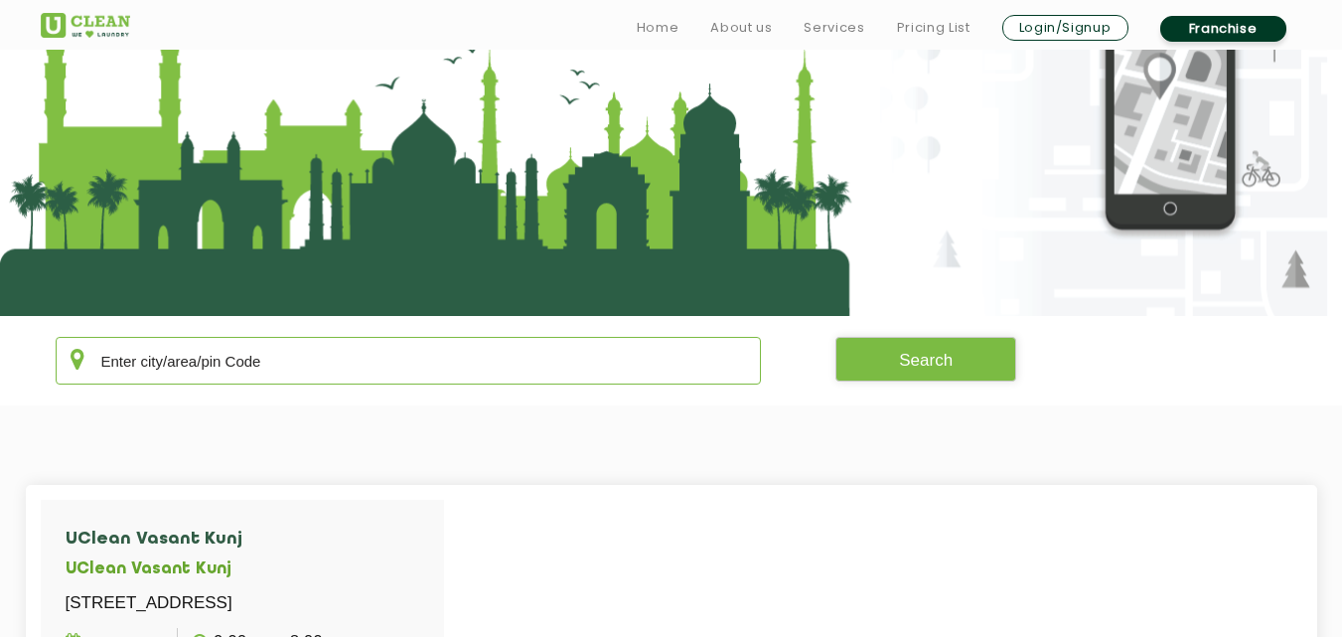
scroll to position [371, 0]
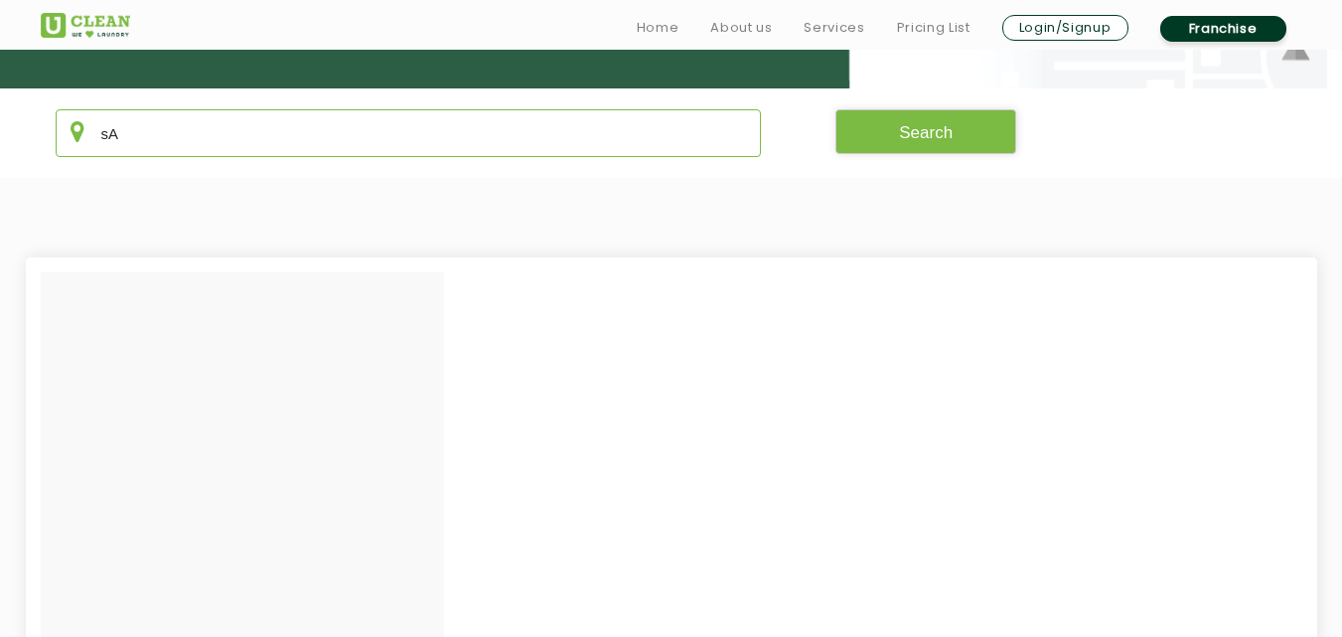
type input "s"
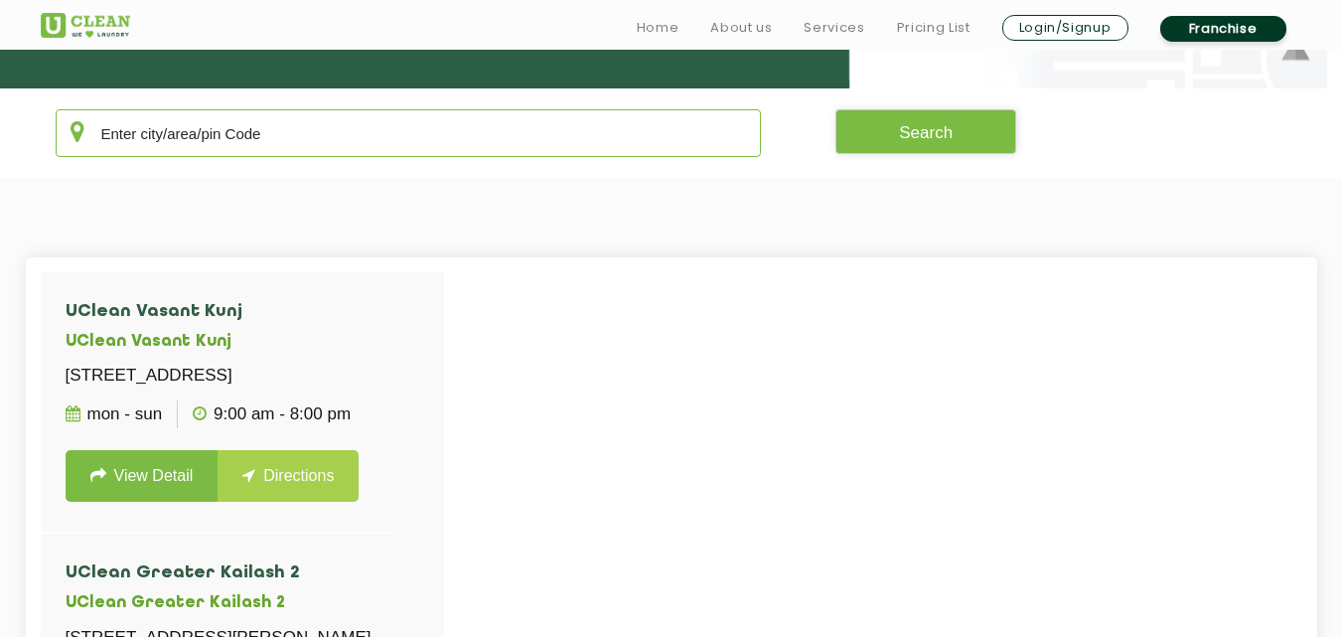
type input "A"
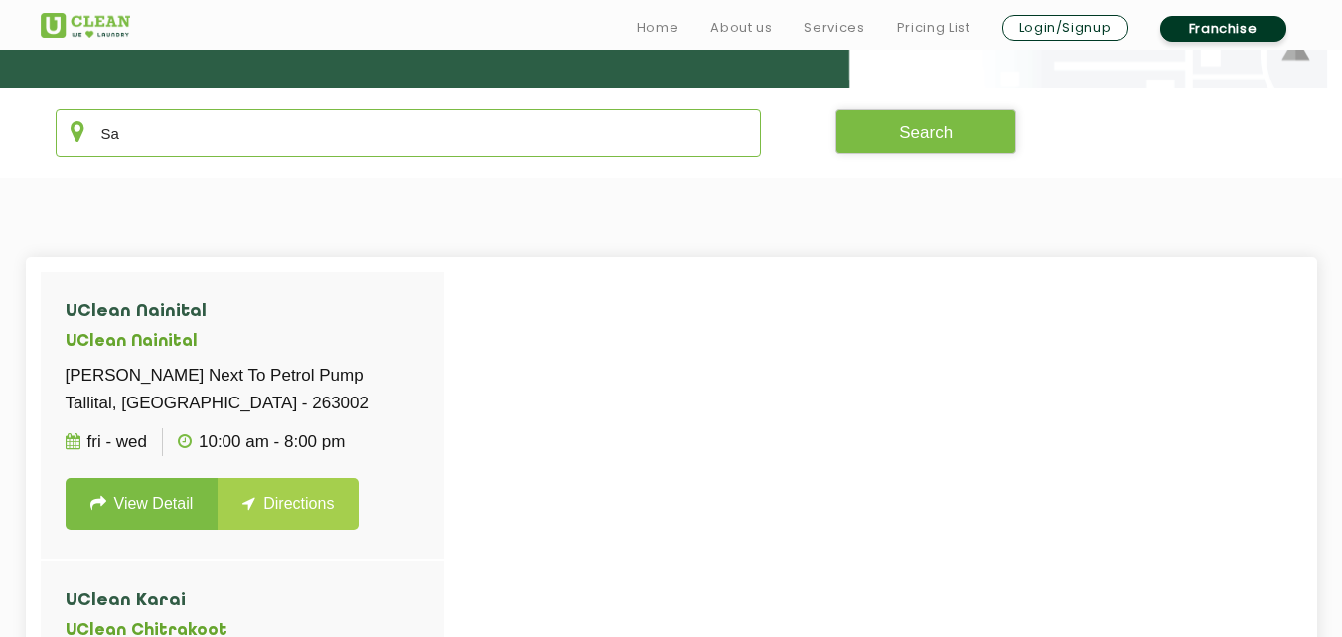
type input "S"
